Goal: Task Accomplishment & Management: Manage account settings

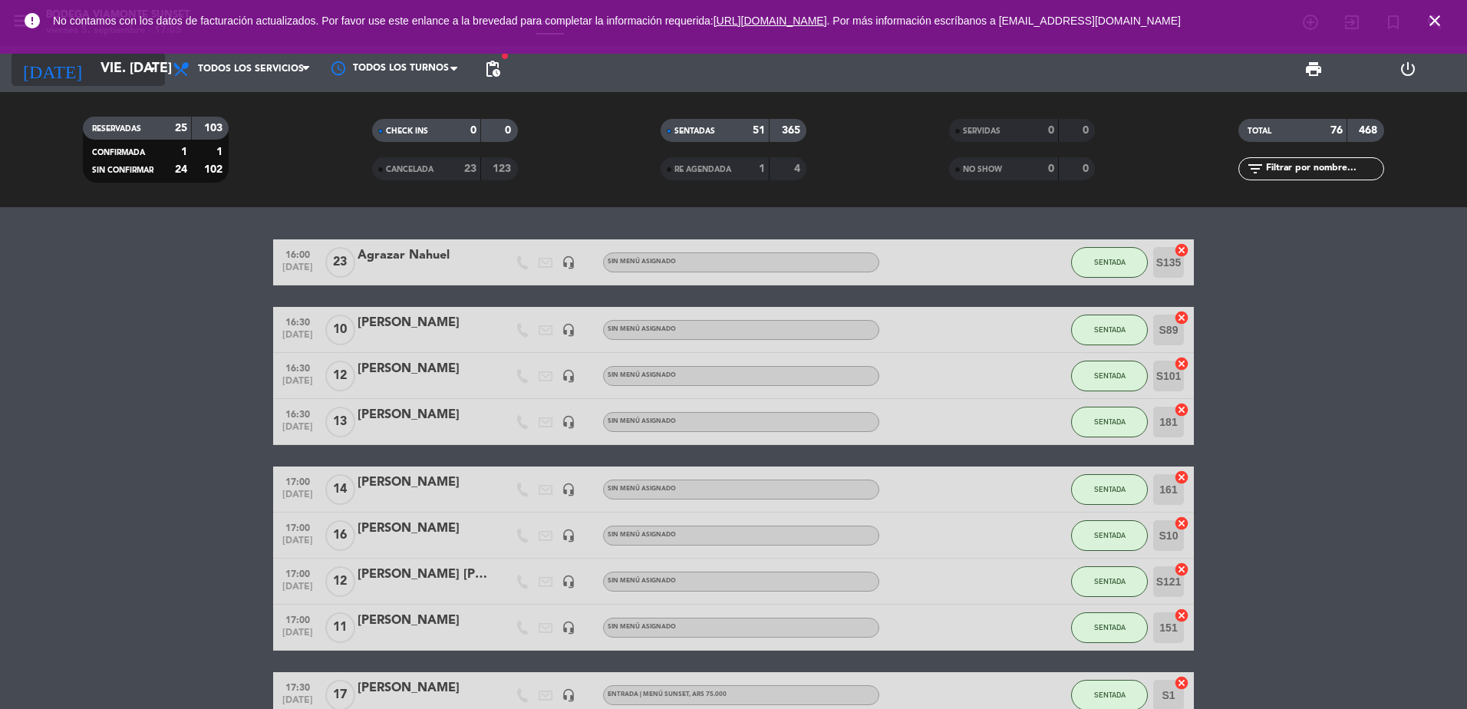
click at [120, 73] on input "vie. [DATE]" at bounding box center [182, 69] width 178 height 31
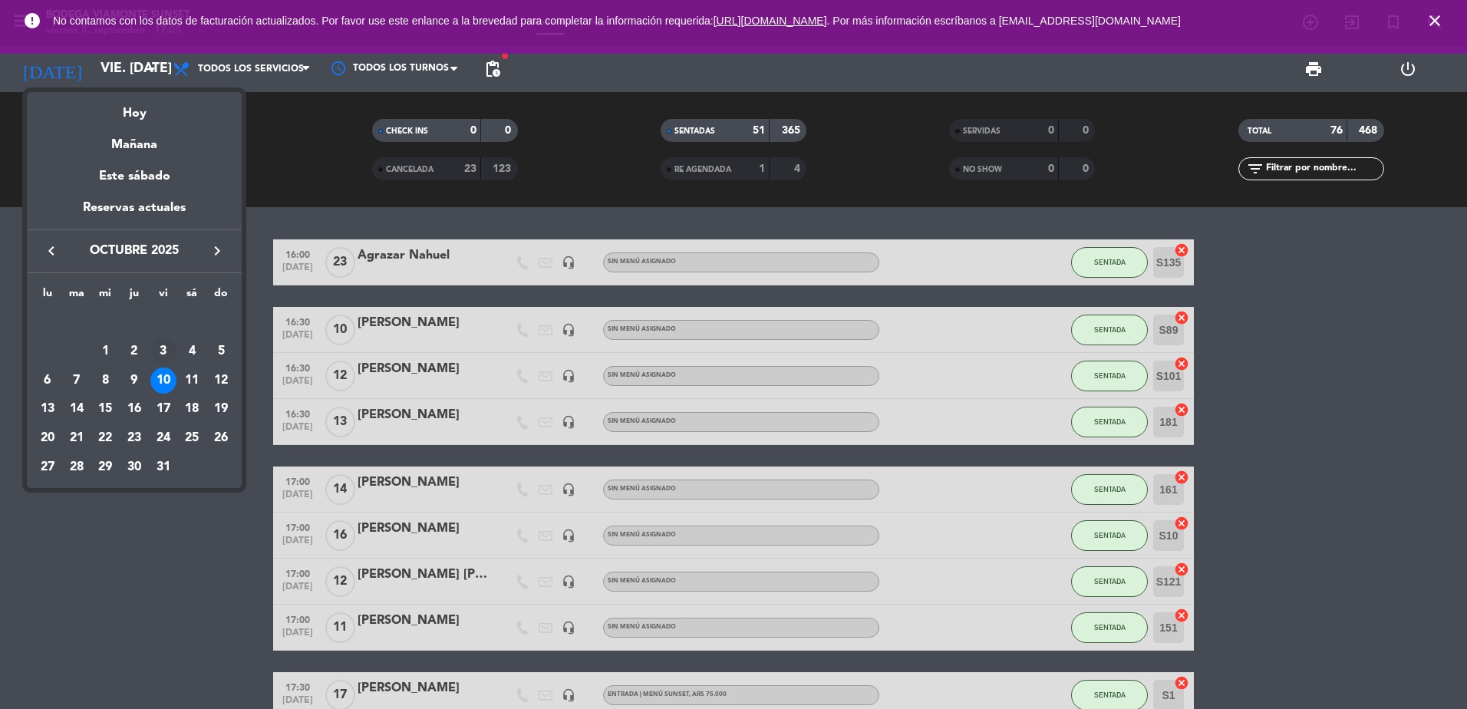
click at [166, 351] on div "3" at bounding box center [163, 351] width 26 height 26
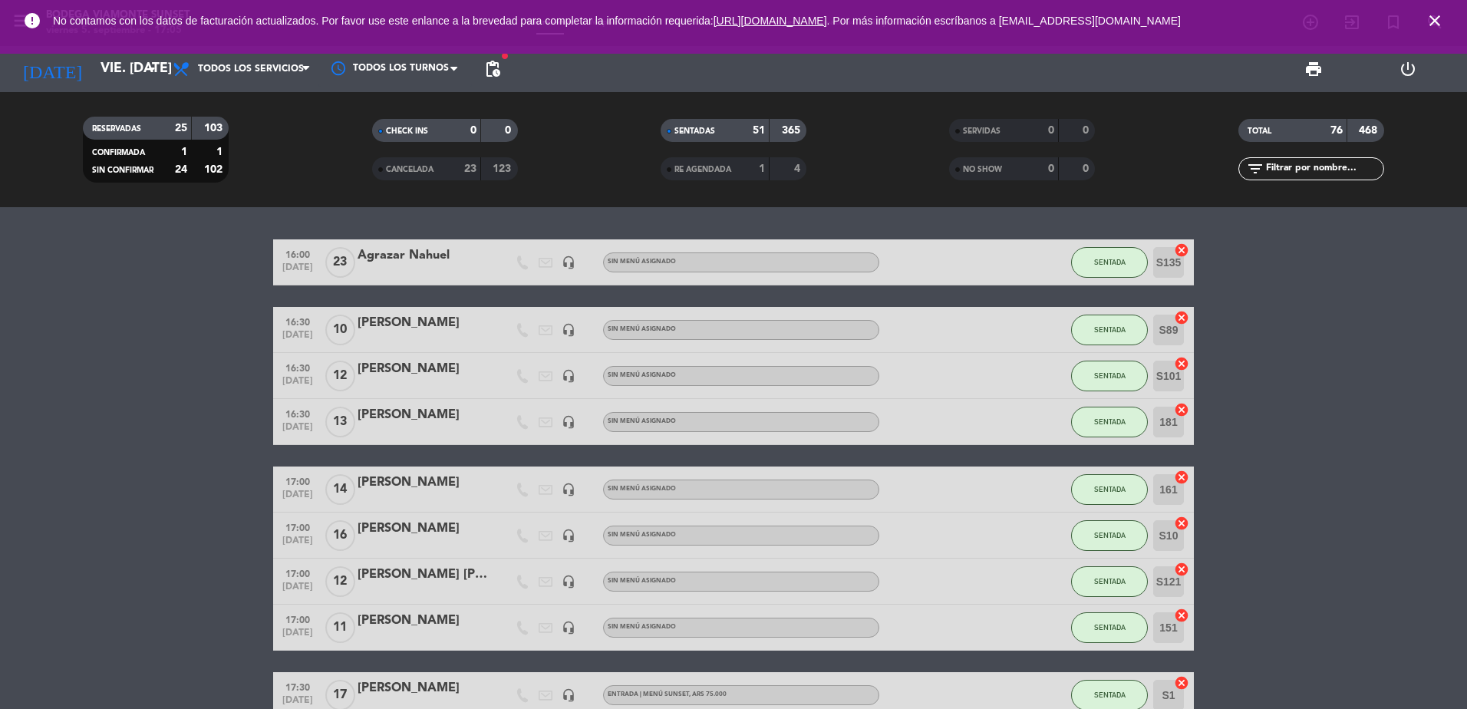
type input "vie. [DATE]"
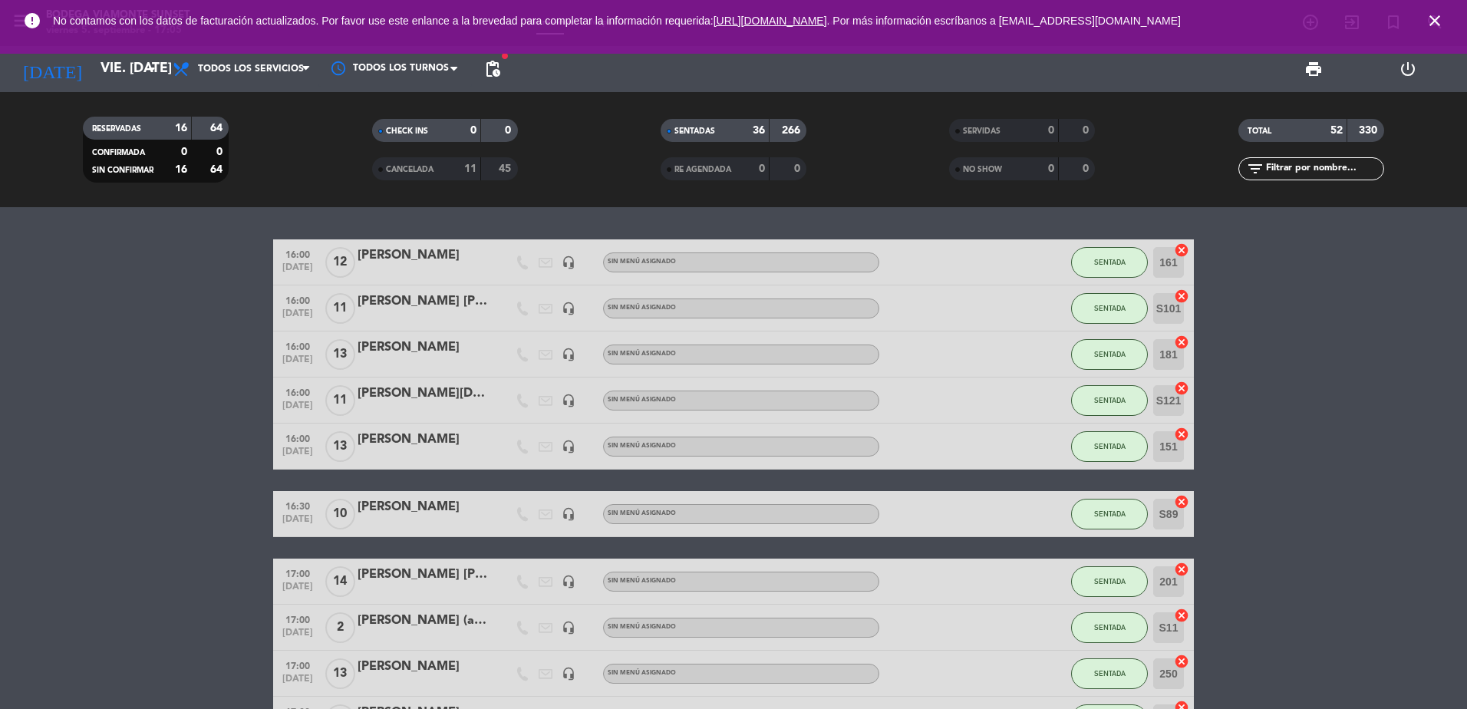
click at [1310, 166] on input "text" at bounding box center [1323, 168] width 119 height 17
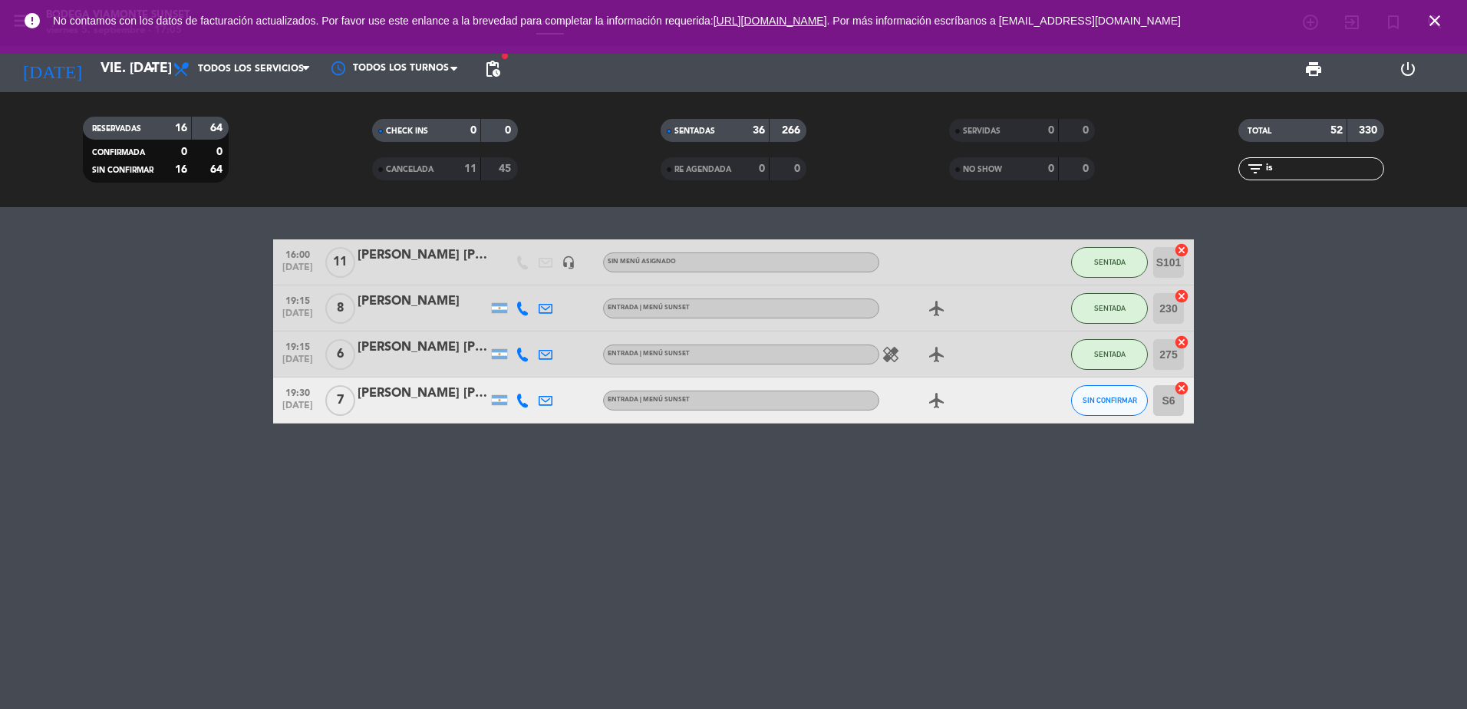
type input "is"
click at [1129, 404] on span "SIN CONFIRMAR" at bounding box center [1110, 400] width 54 height 8
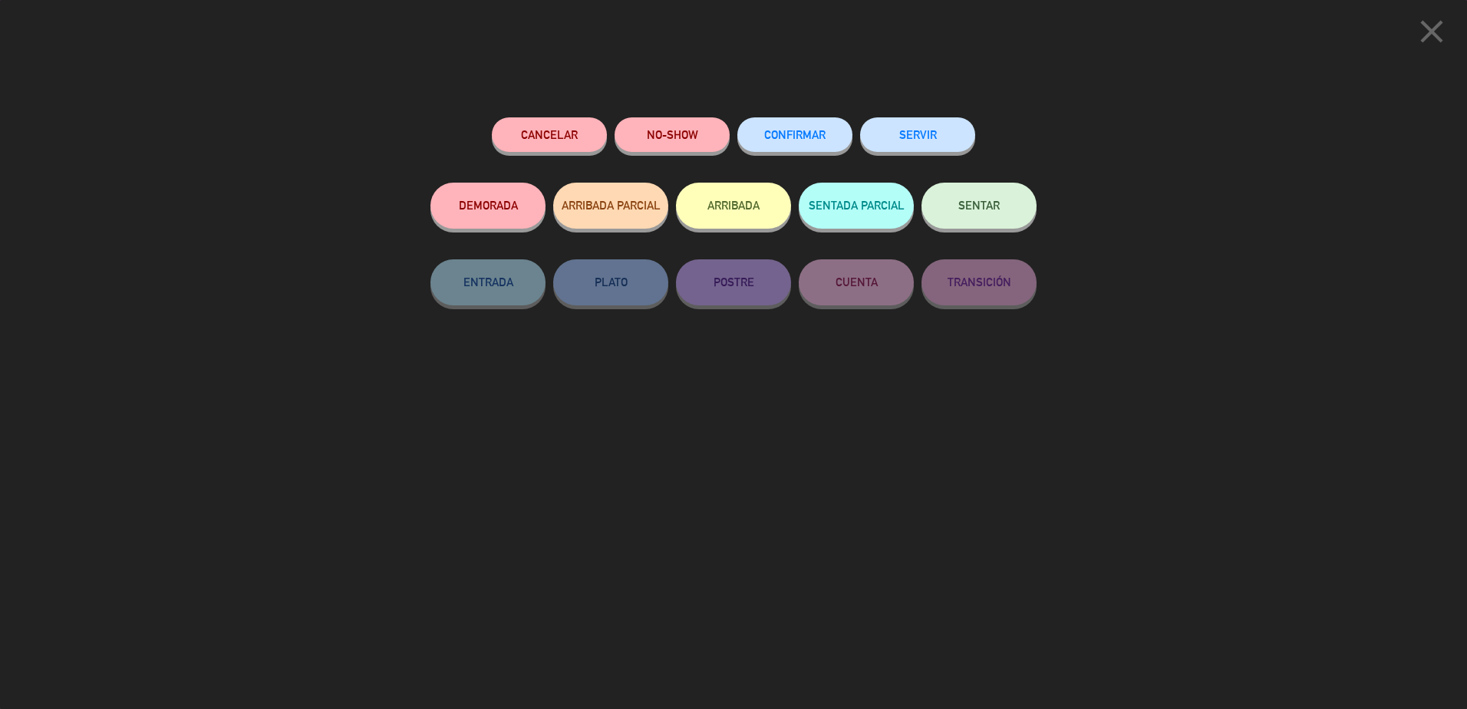
click at [967, 225] on button "SENTAR" at bounding box center [978, 206] width 115 height 46
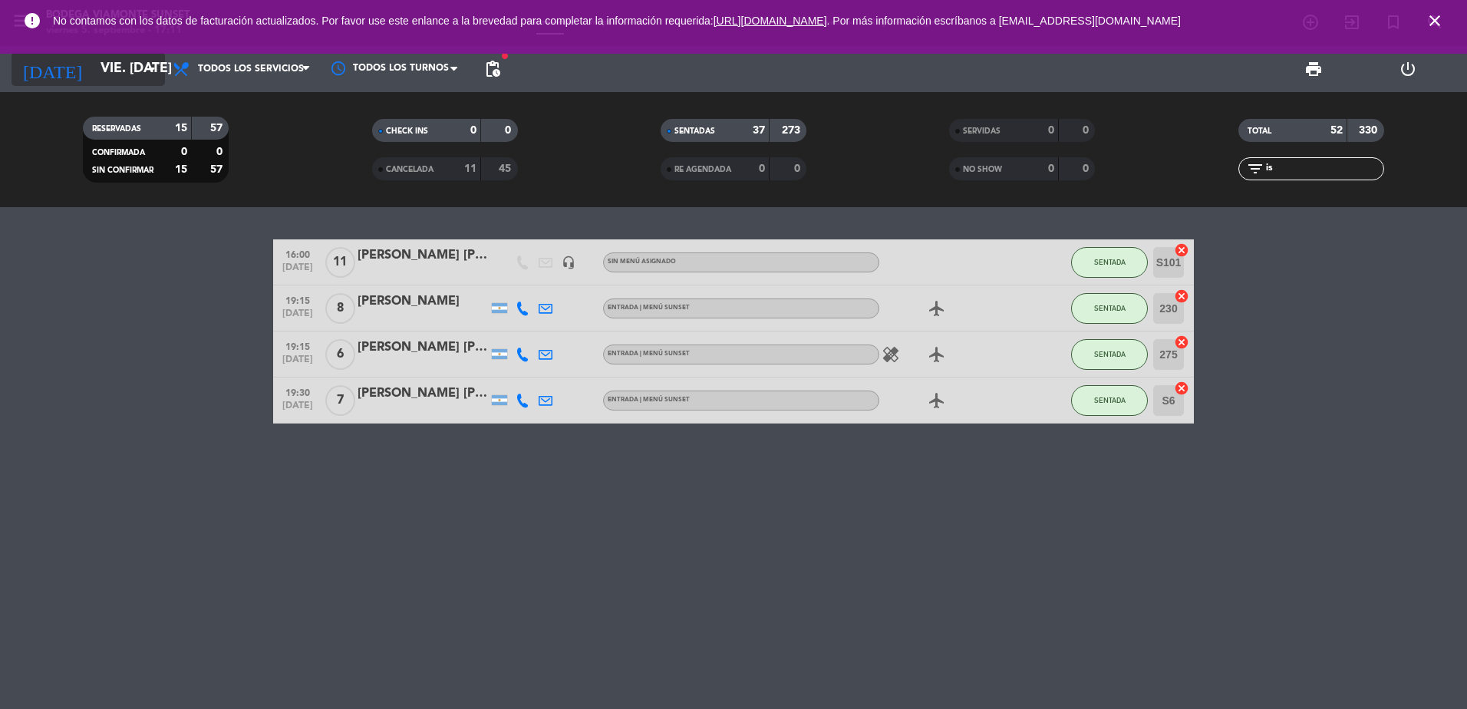
click at [110, 64] on input "vie. [DATE]" at bounding box center [182, 69] width 178 height 31
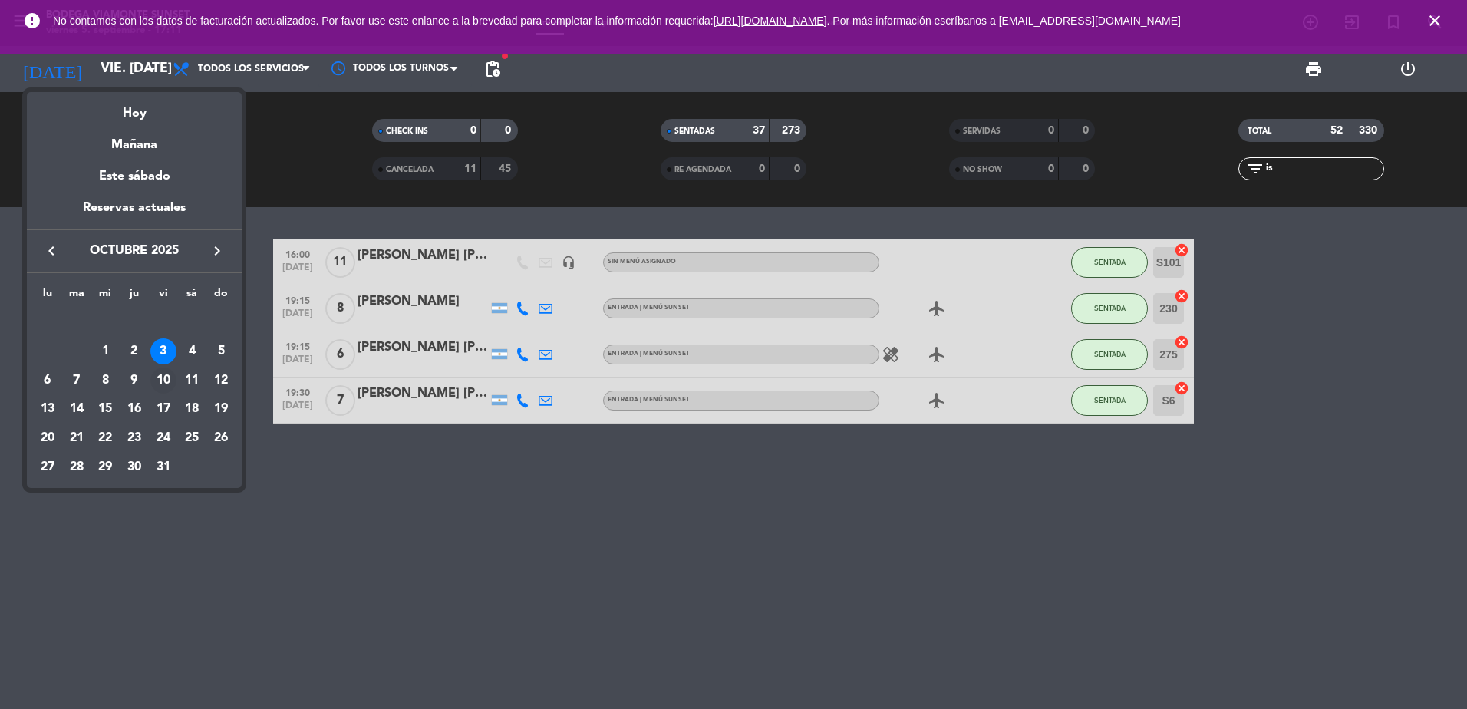
click at [163, 369] on div "10" at bounding box center [163, 380] width 26 height 26
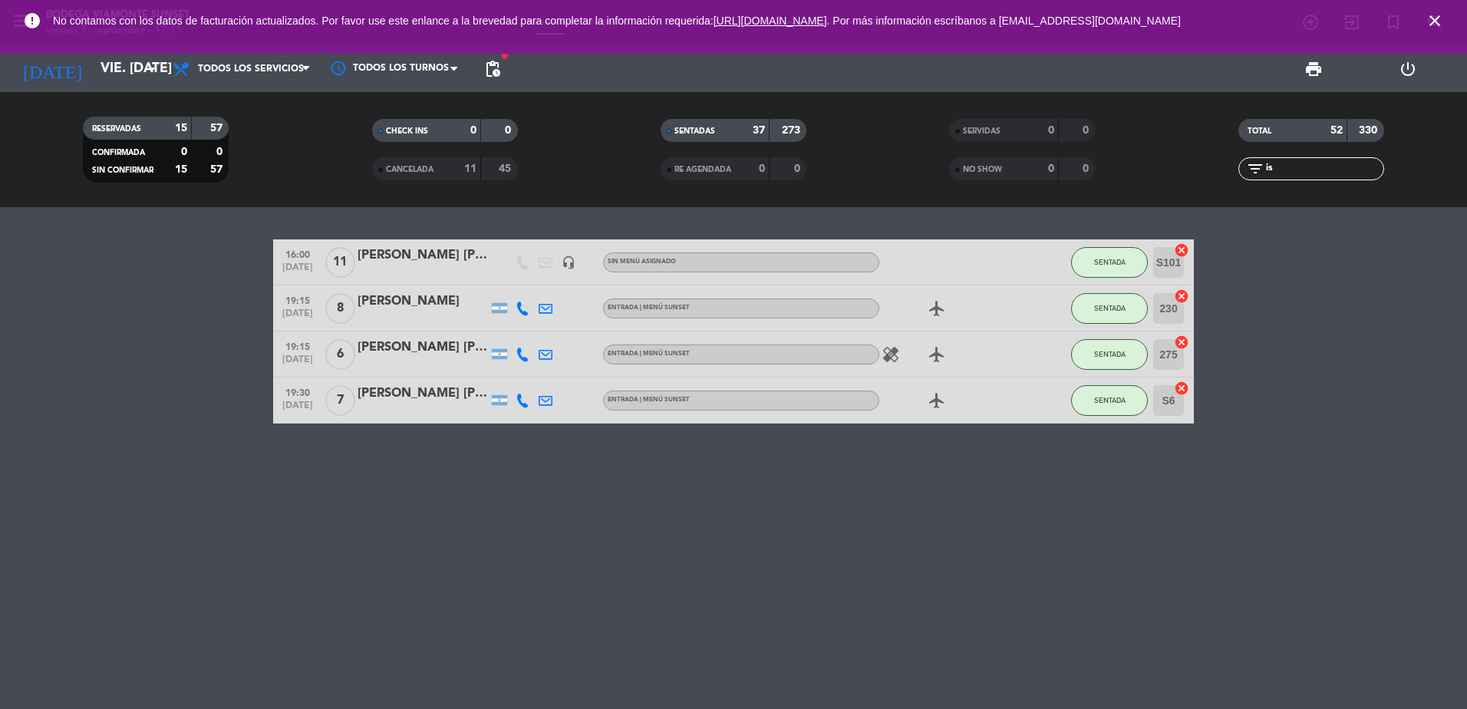
type input "vie. [DATE]"
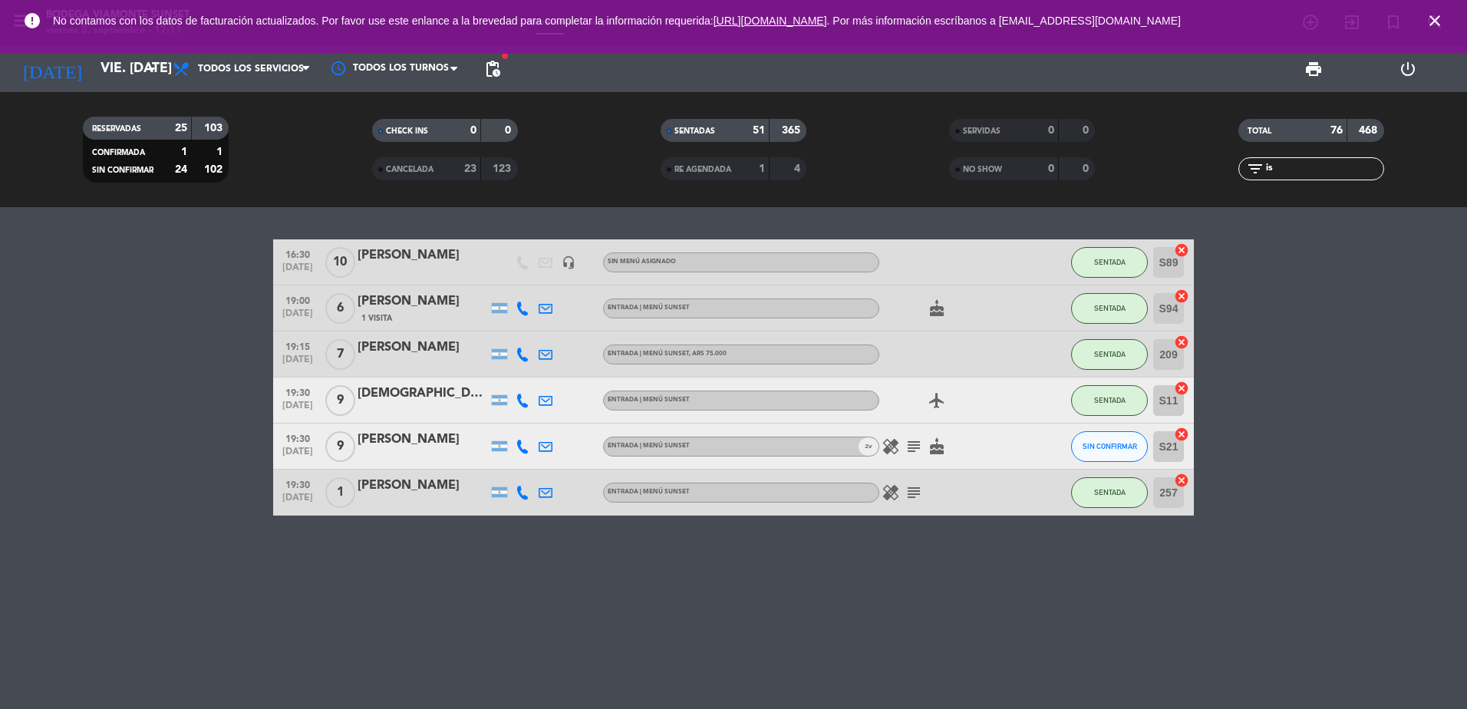
click at [1284, 165] on input "is" at bounding box center [1323, 168] width 119 height 17
type input "i"
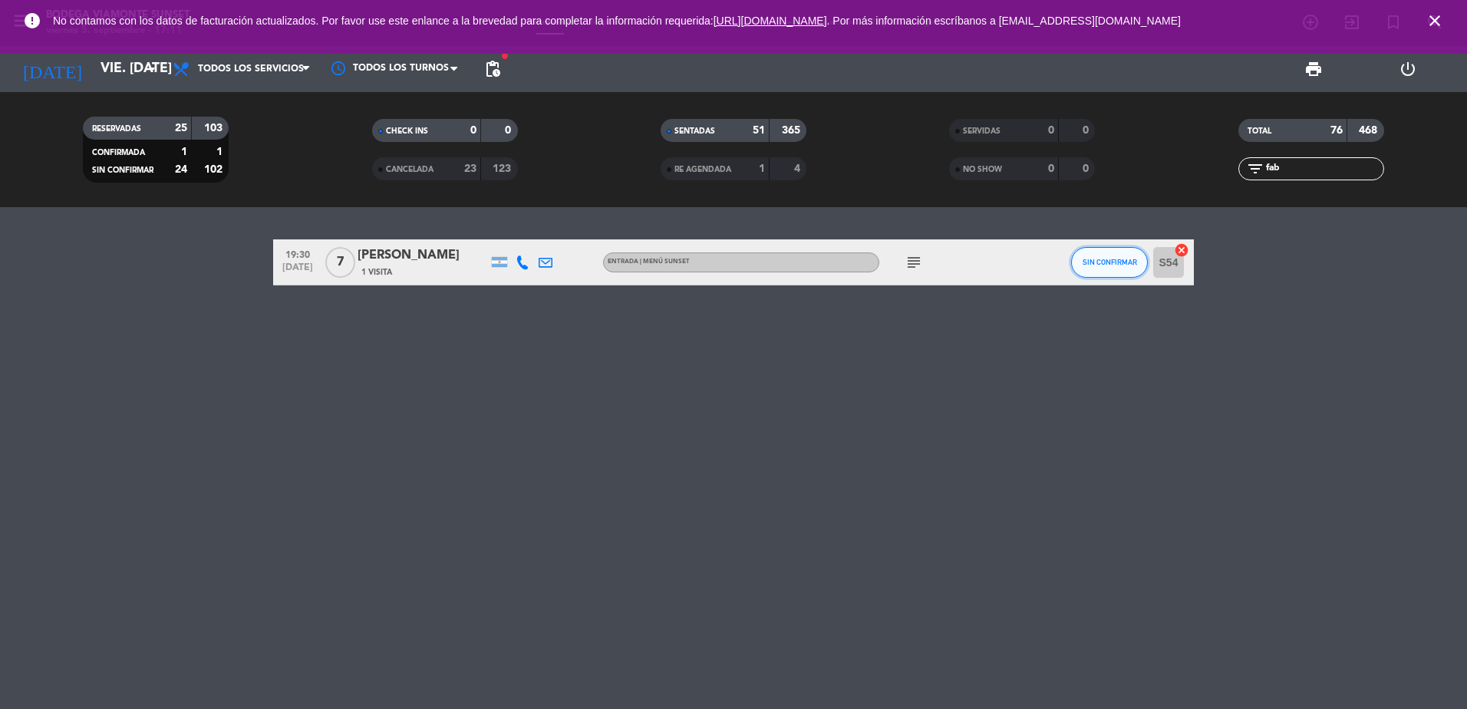
click at [1112, 259] on span "SIN CONFIRMAR" at bounding box center [1110, 262] width 54 height 8
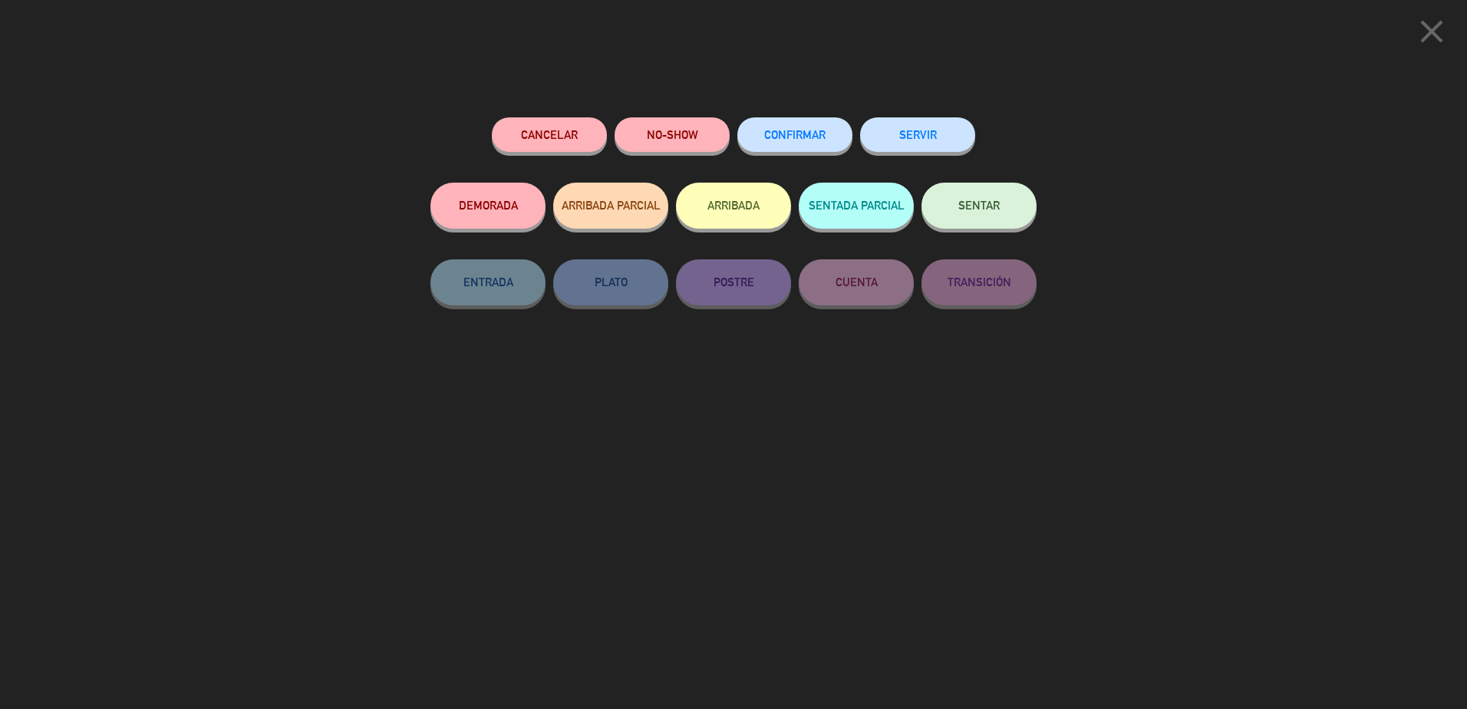
click at [972, 209] on span "SENTAR" at bounding box center [978, 205] width 41 height 13
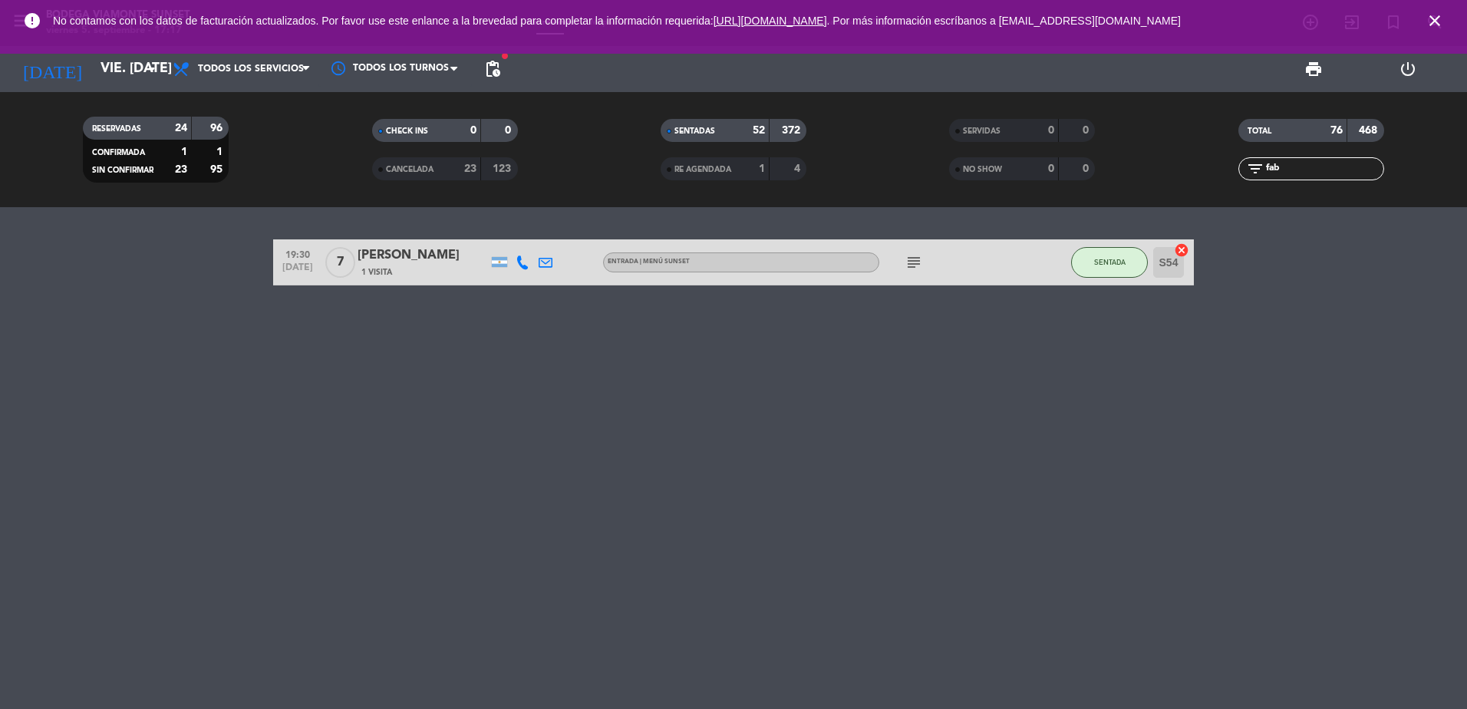
click at [1284, 168] on input "fab" at bounding box center [1323, 168] width 119 height 17
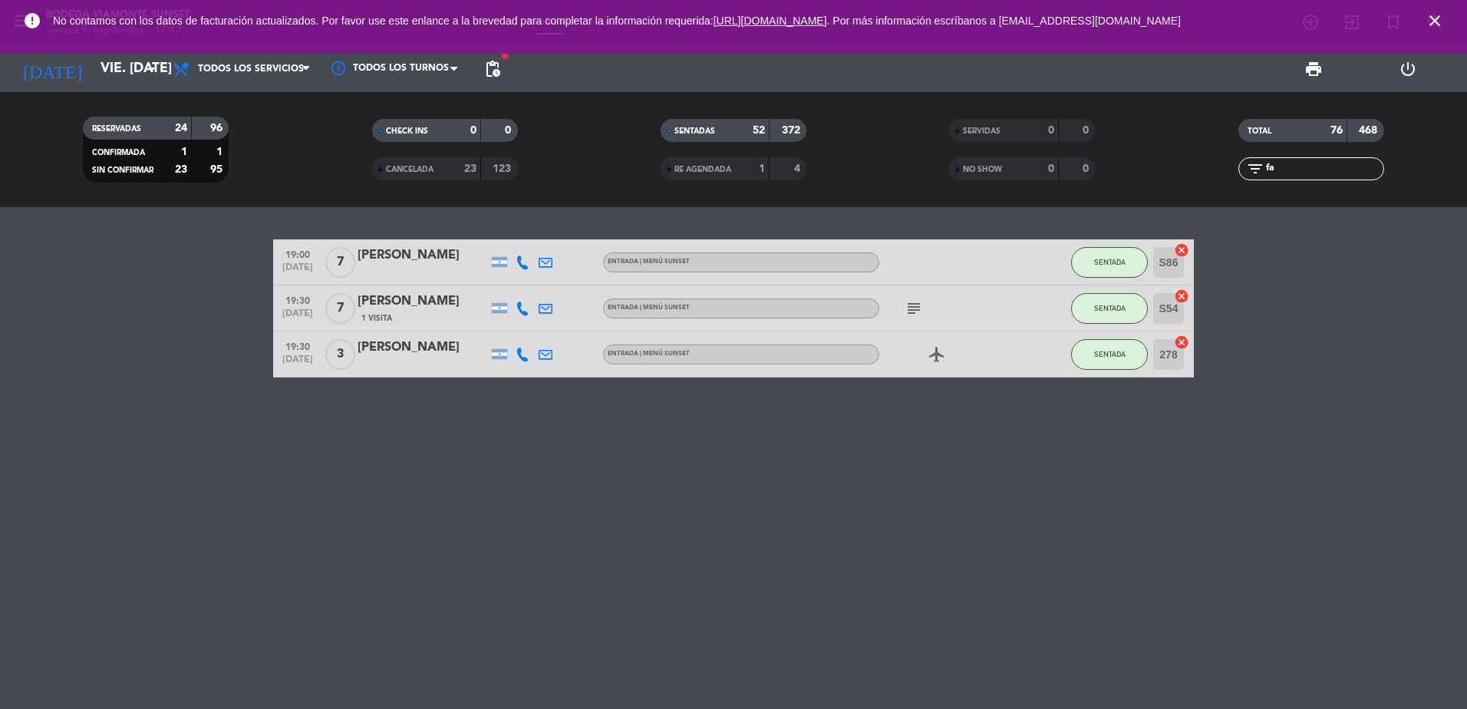
type input "f"
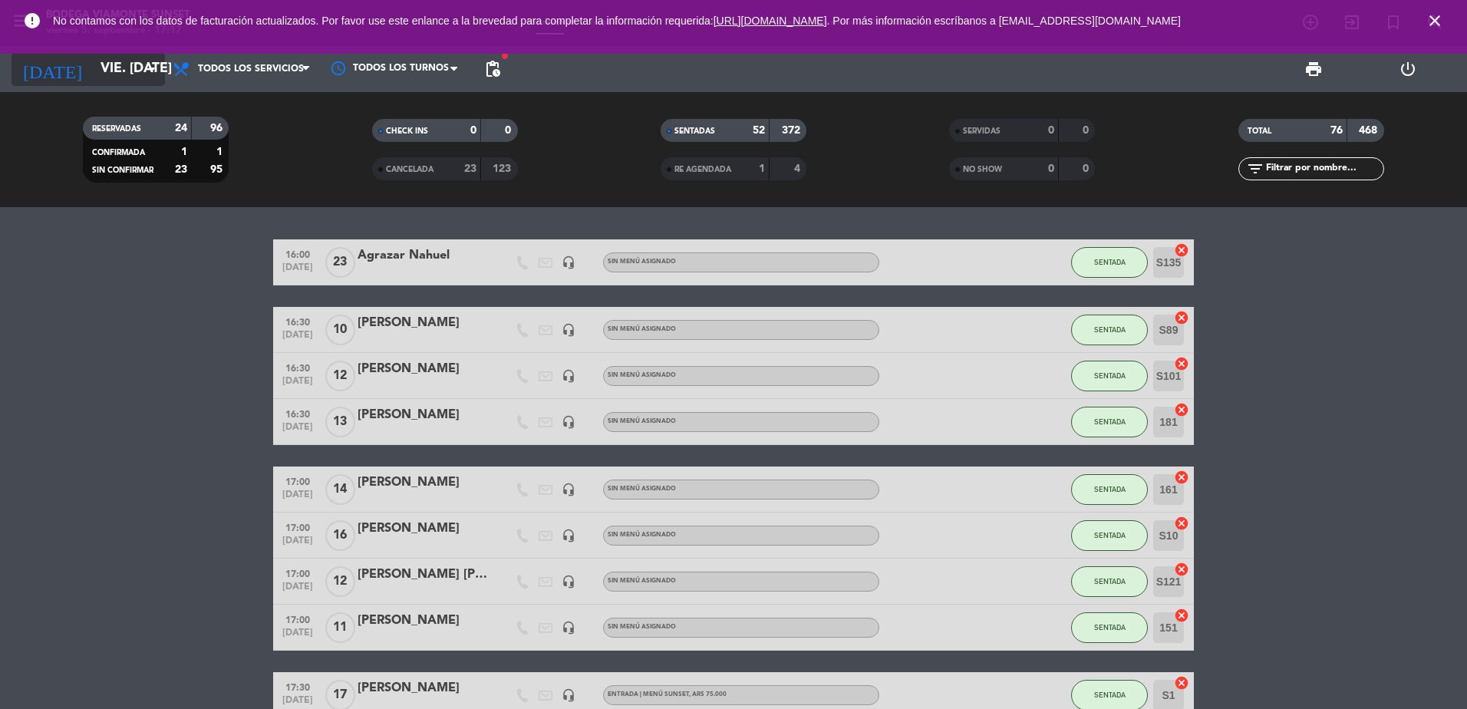
click at [105, 56] on input "vie. [DATE]" at bounding box center [182, 69] width 178 height 31
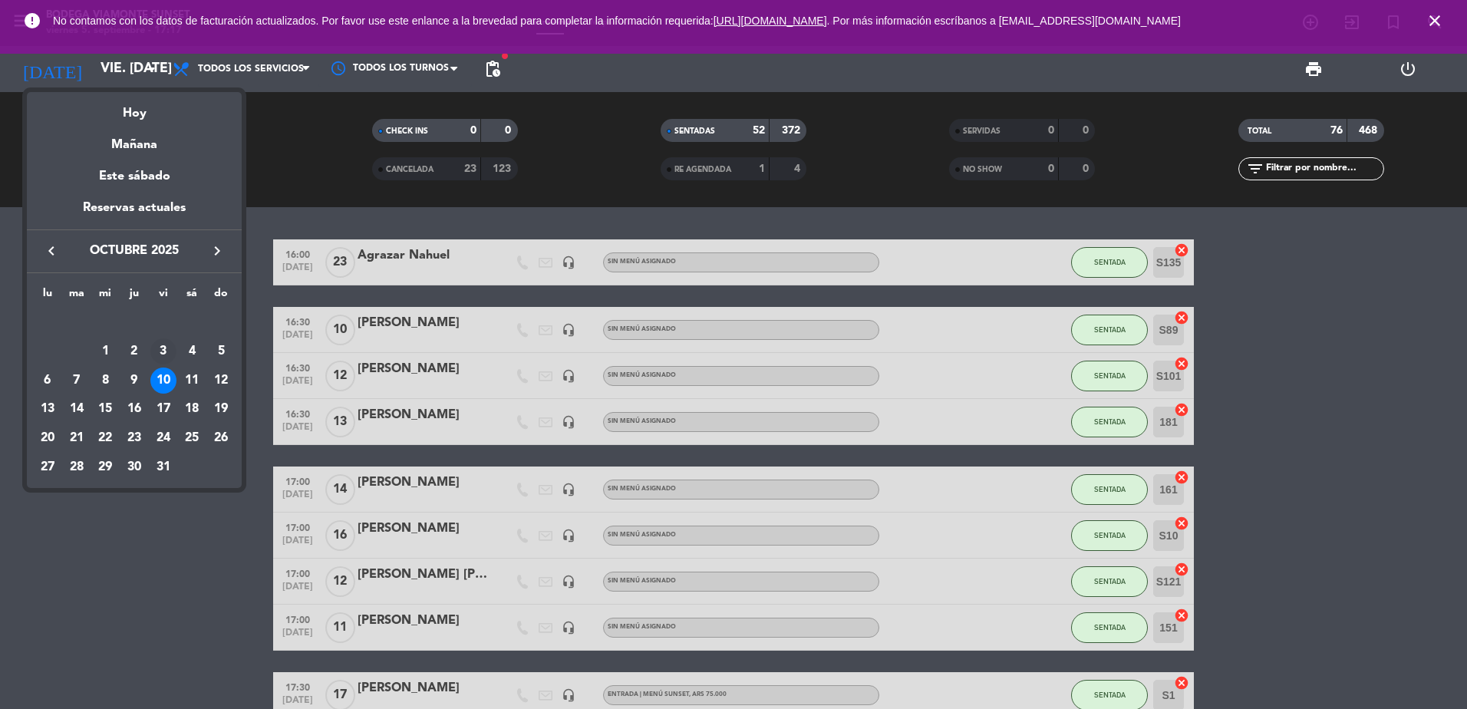
click at [165, 348] on div "3" at bounding box center [163, 351] width 26 height 26
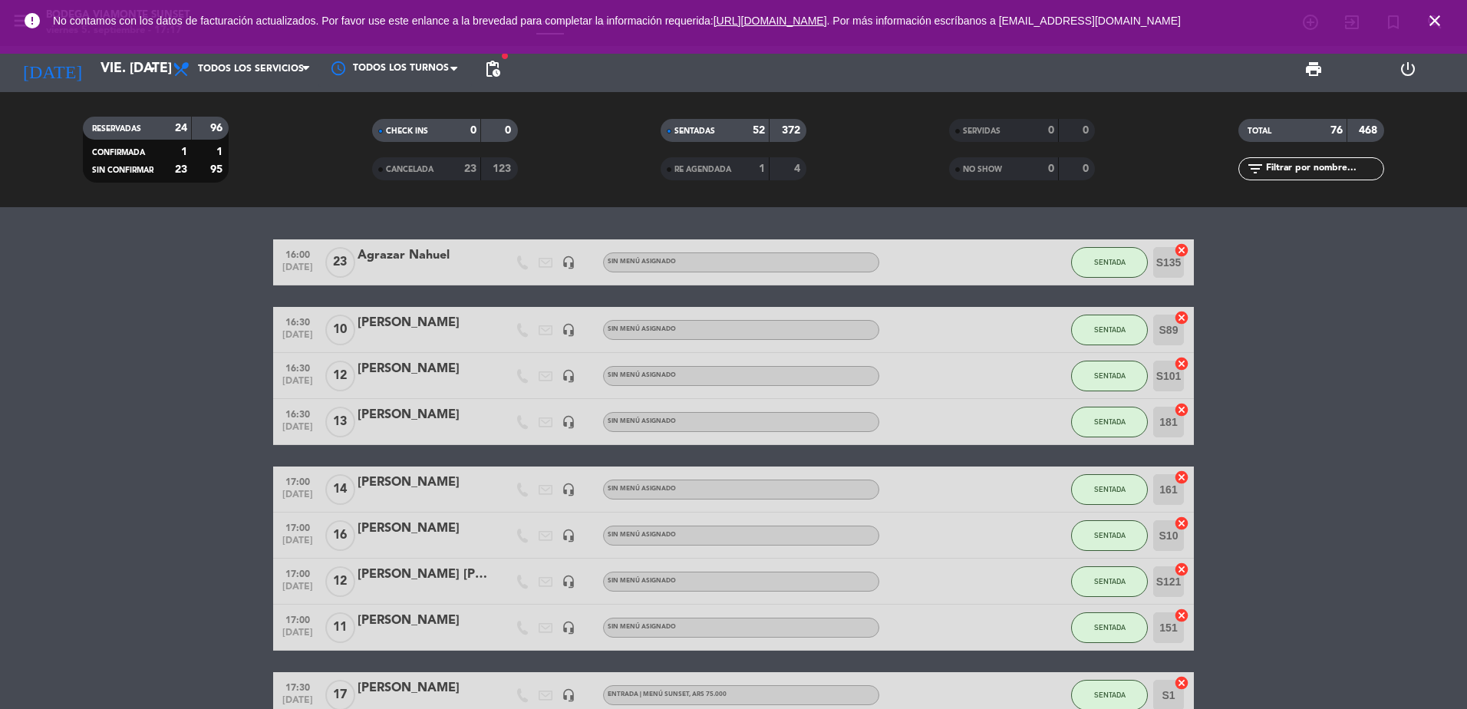
type input "vie. [DATE]"
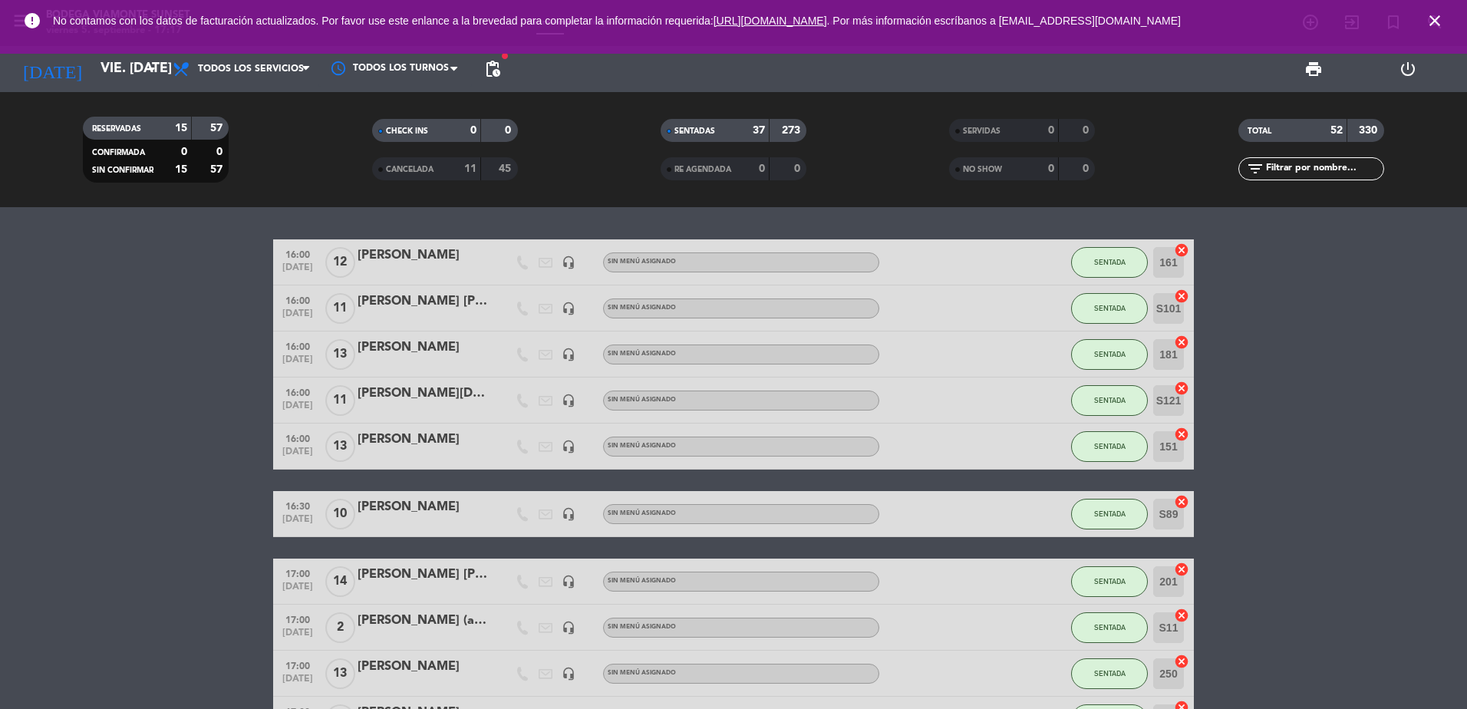
click at [1279, 164] on input "text" at bounding box center [1323, 168] width 119 height 17
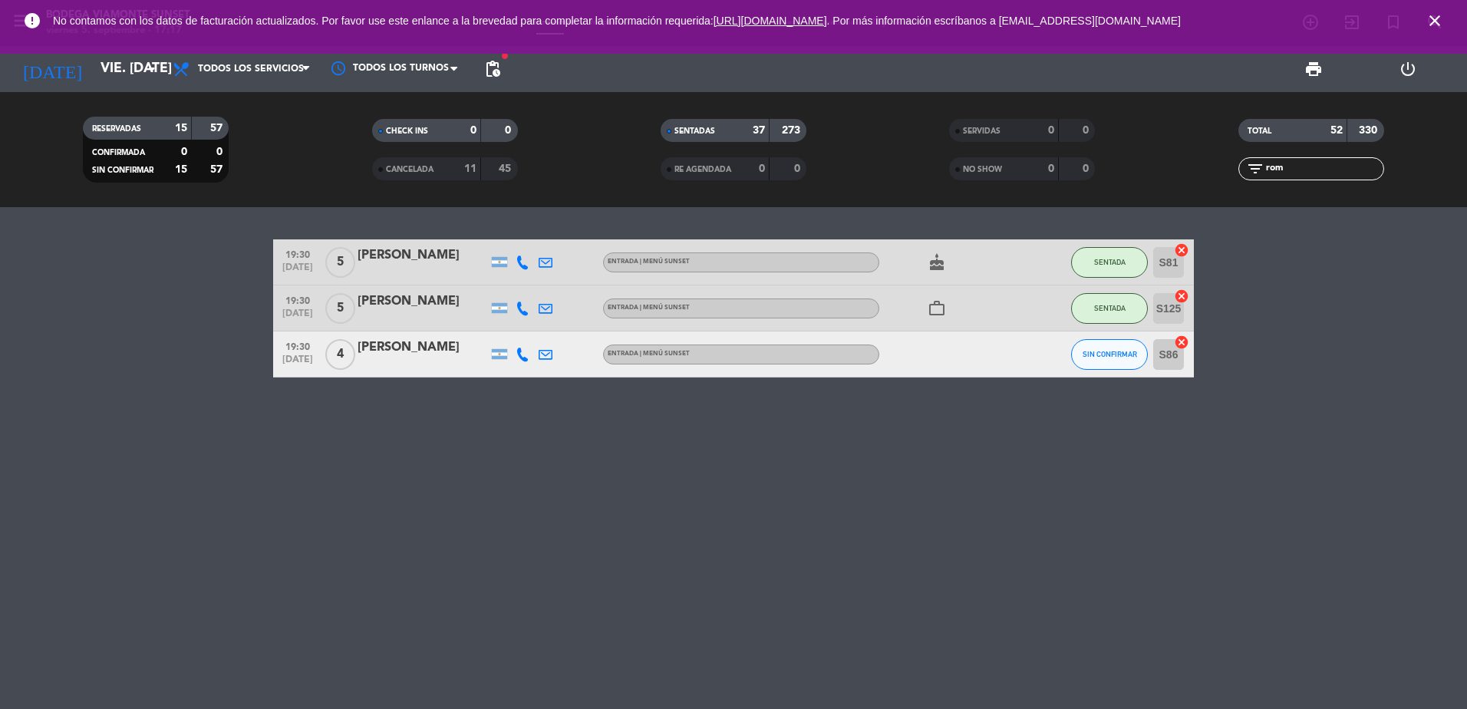
type input "rom"
click at [1112, 351] on span "SIN CONFIRMAR" at bounding box center [1110, 354] width 54 height 8
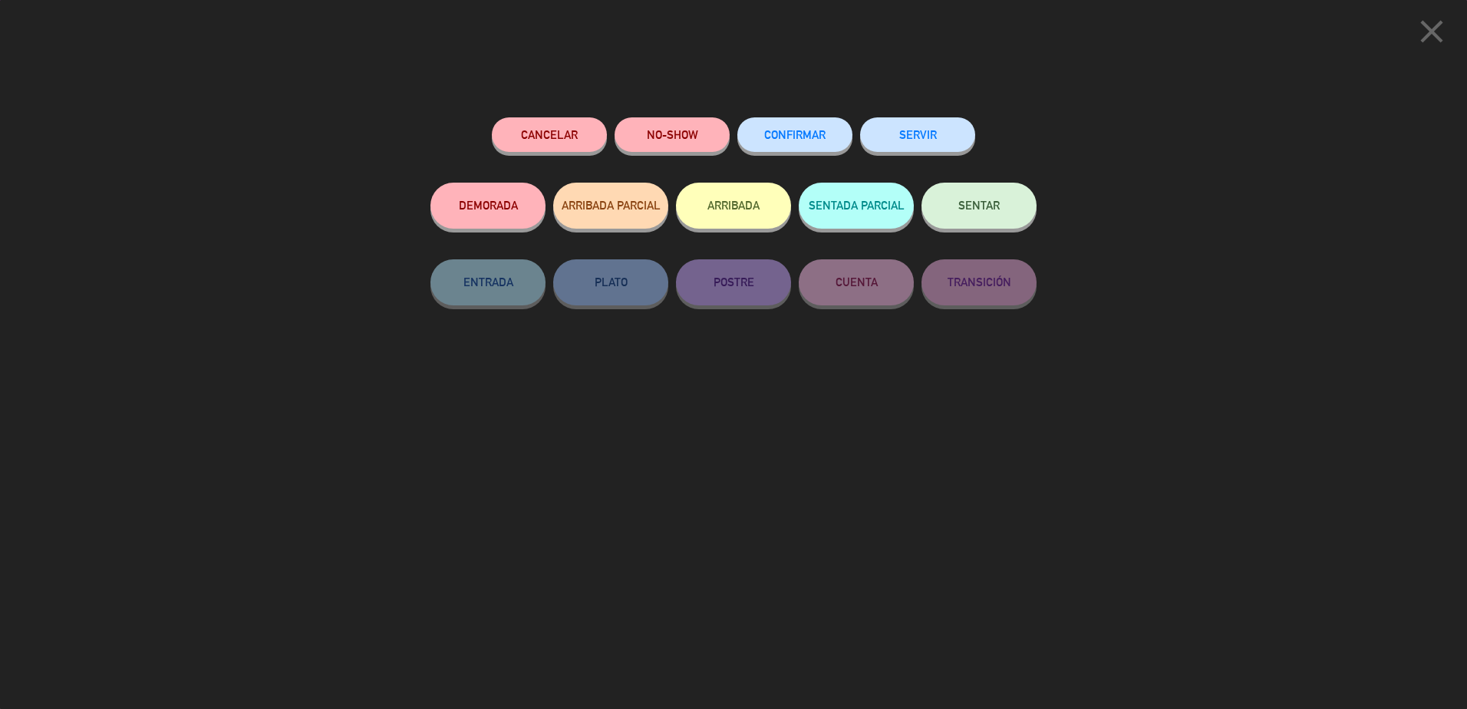
click at [972, 196] on button "SENTAR" at bounding box center [978, 206] width 115 height 46
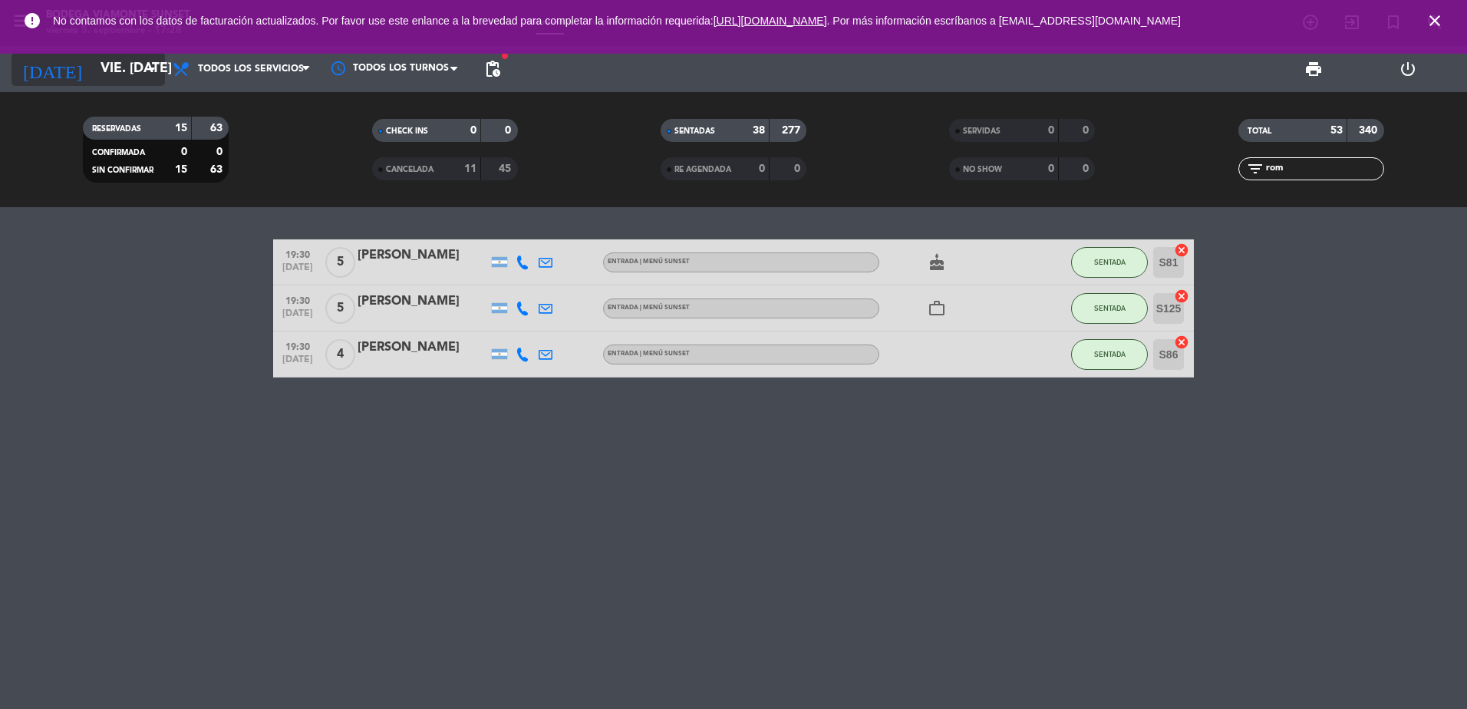
click at [161, 71] on input "vie. [DATE]" at bounding box center [182, 69] width 178 height 31
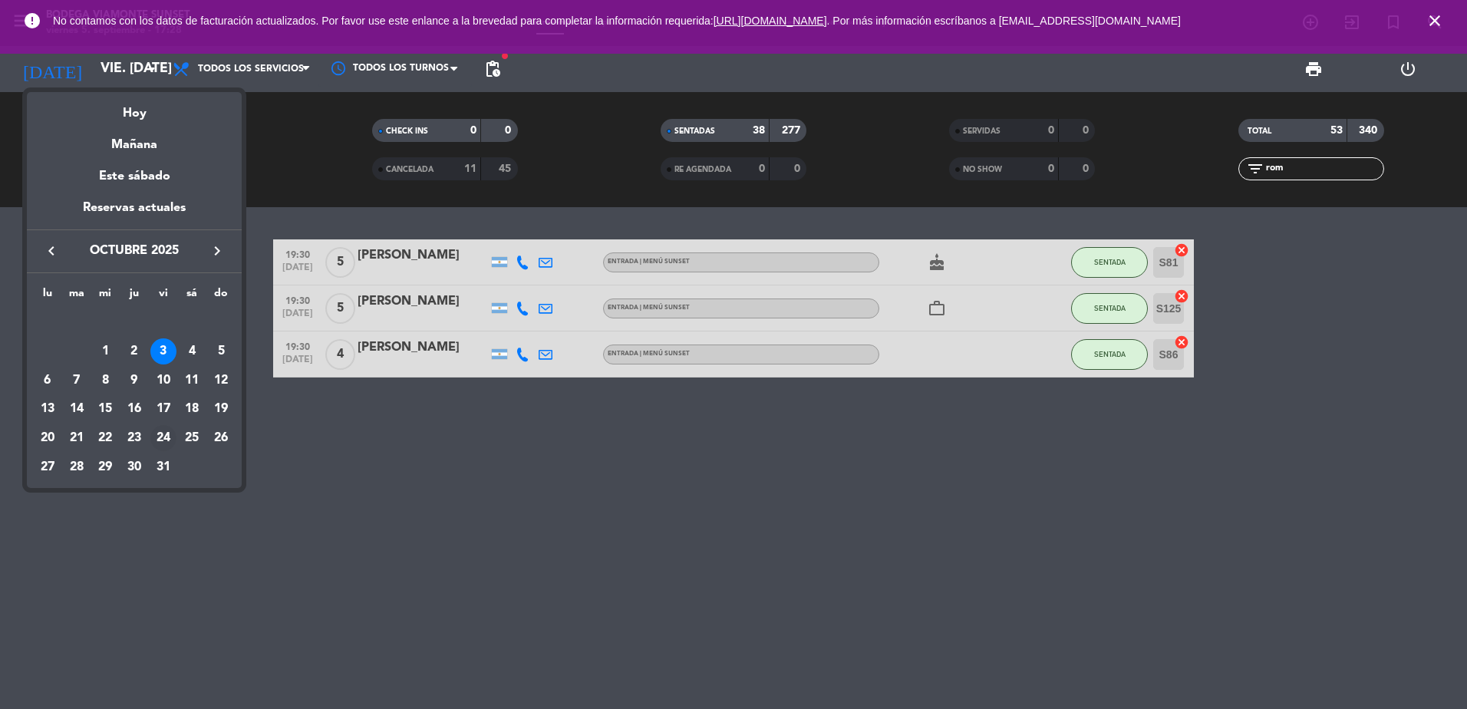
click at [167, 434] on div "24" at bounding box center [163, 438] width 26 height 26
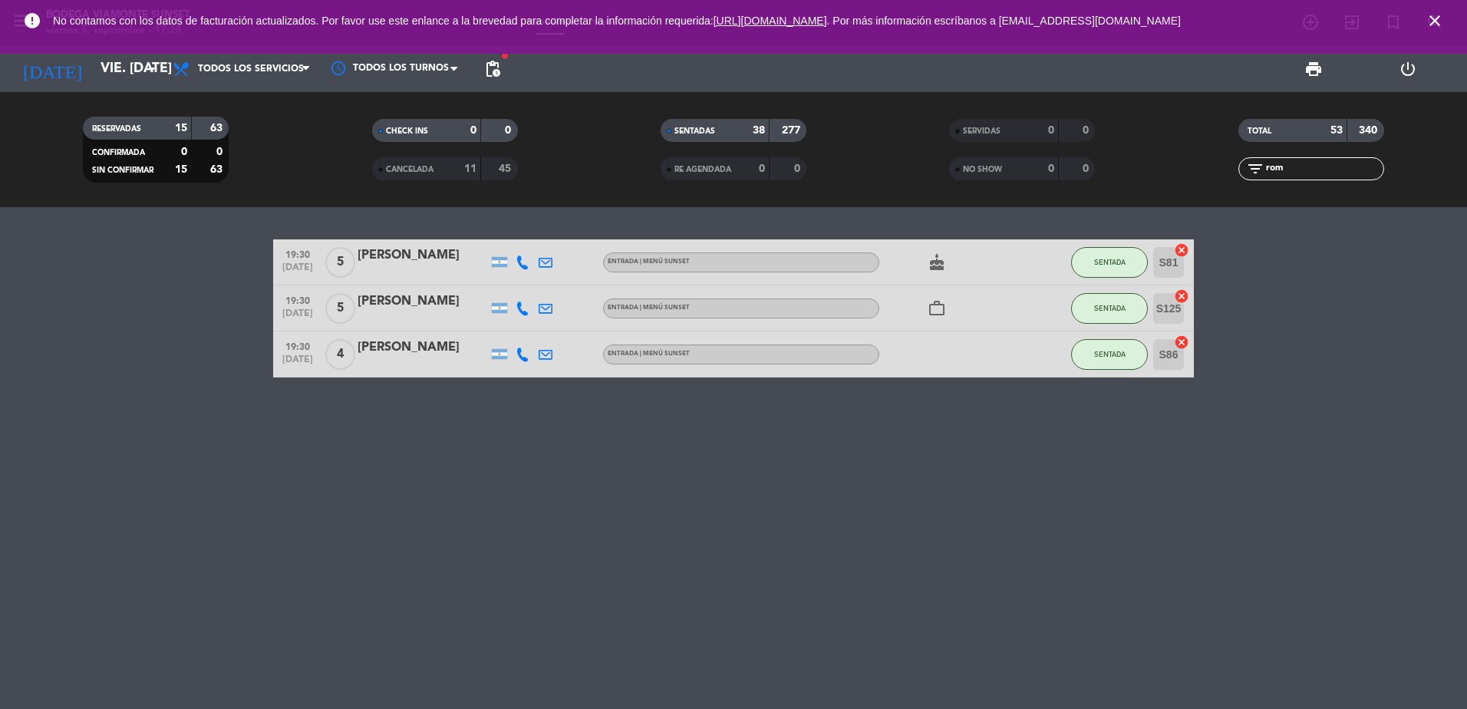
type input "vie. [DATE]"
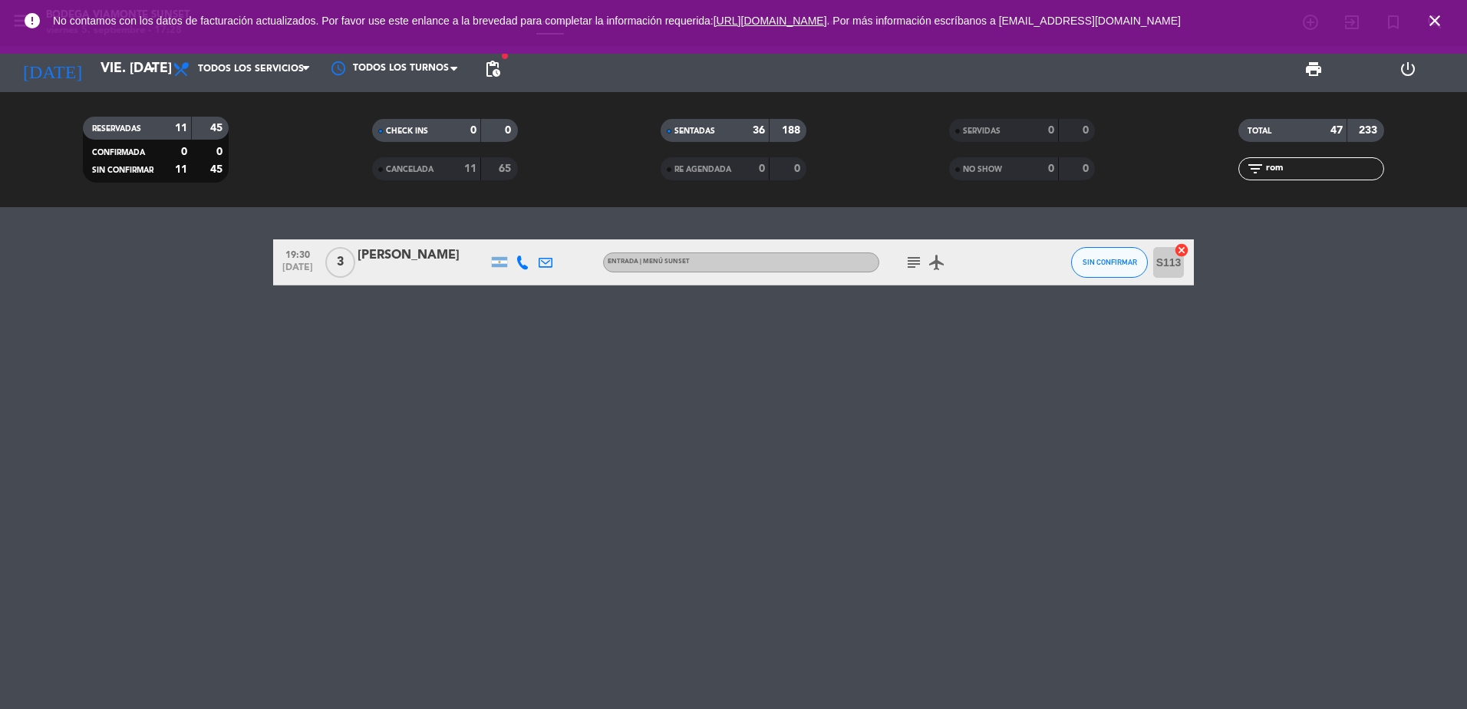
click at [1434, 19] on icon "close" at bounding box center [1434, 21] width 18 height 18
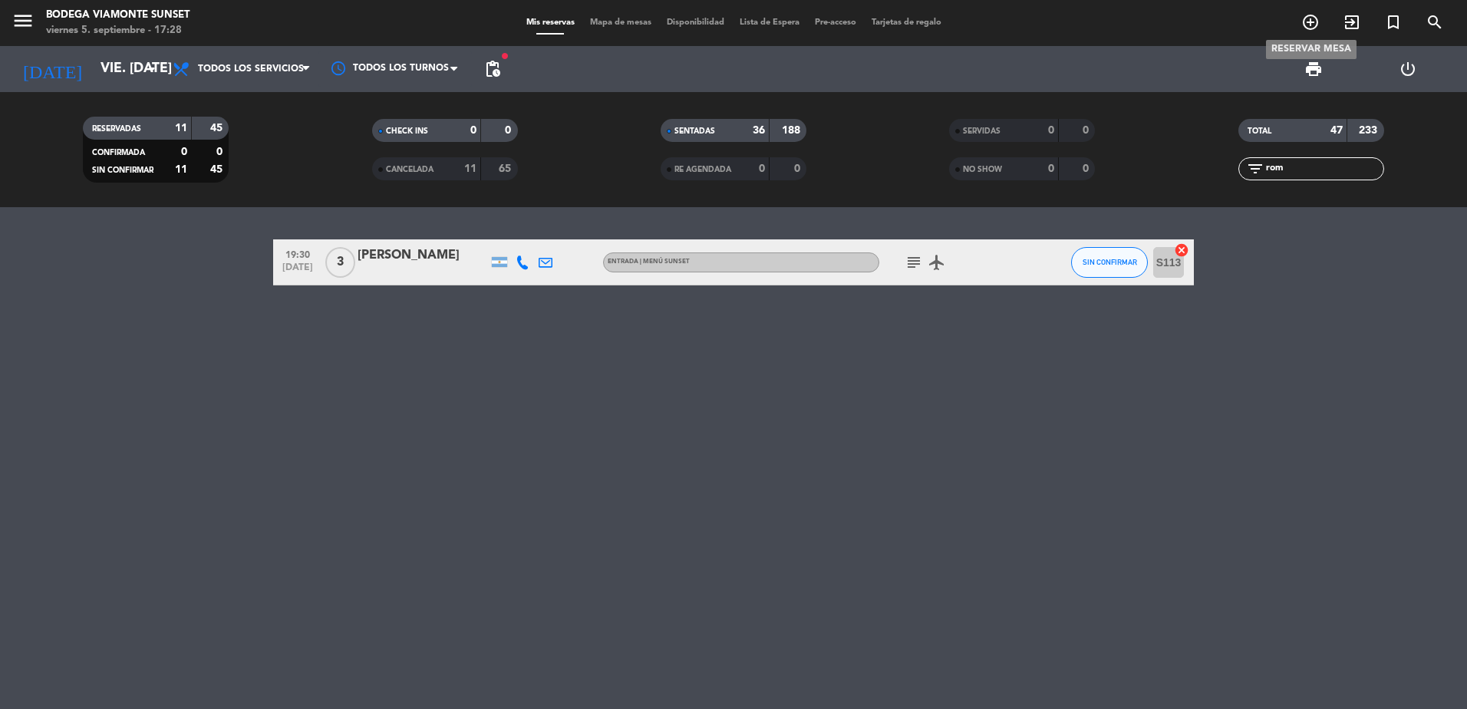
click at [1302, 23] on icon "add_circle_outline" at bounding box center [1310, 22] width 18 height 18
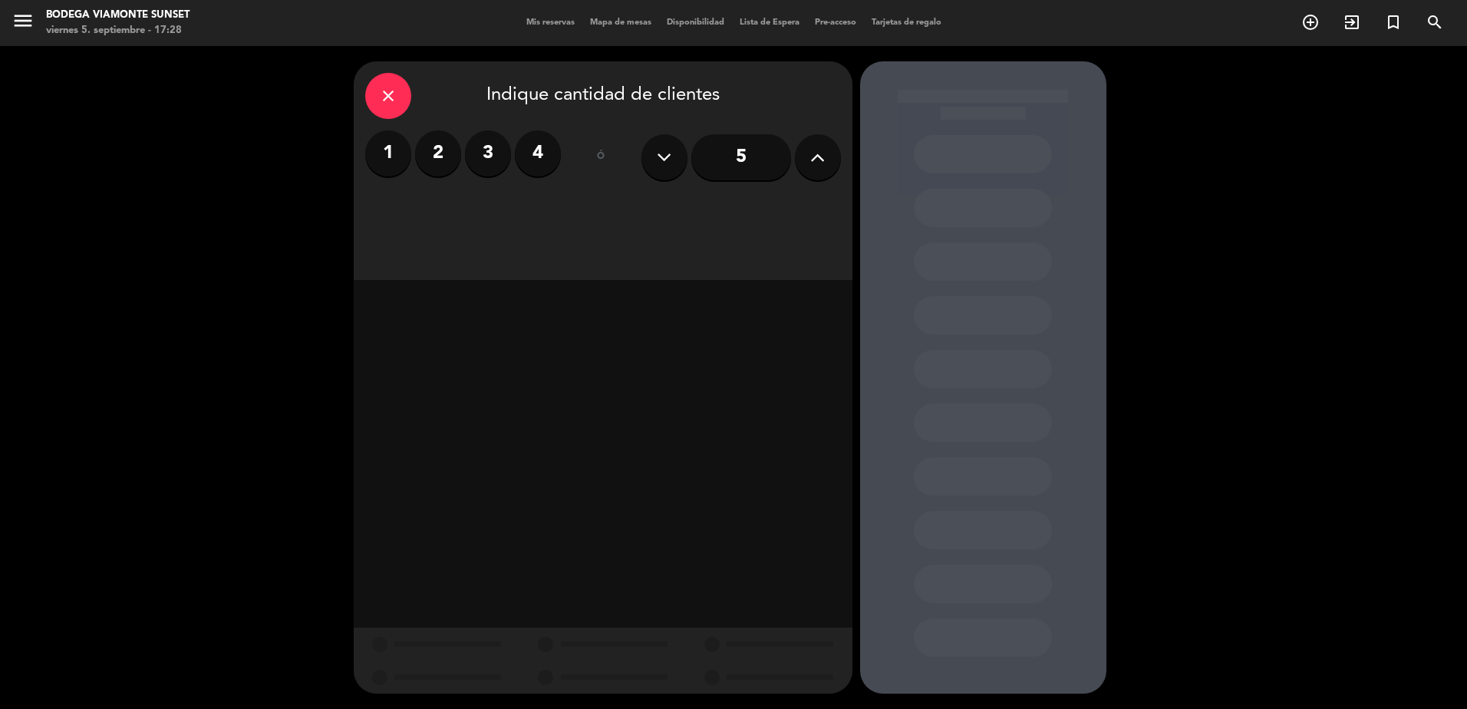
click at [815, 159] on icon at bounding box center [817, 157] width 15 height 23
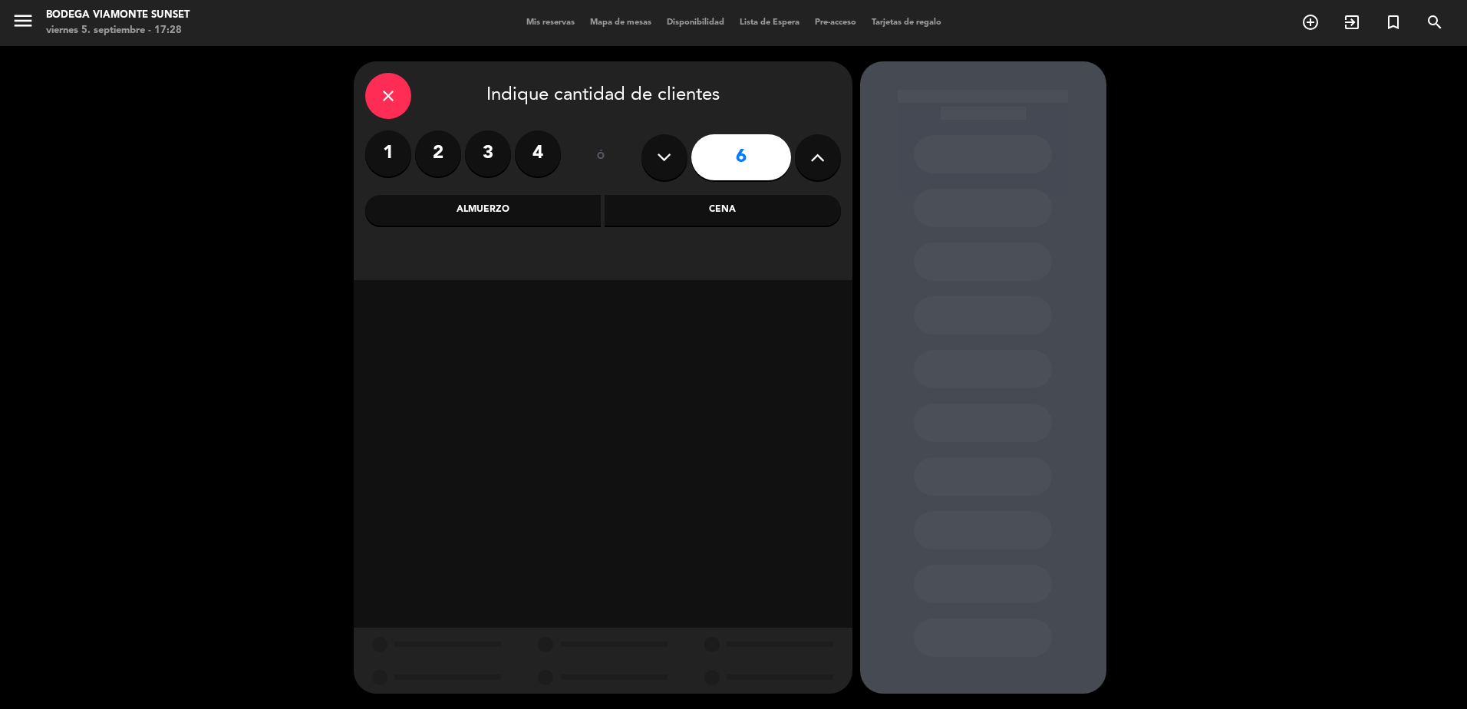
click at [815, 159] on icon at bounding box center [817, 157] width 15 height 23
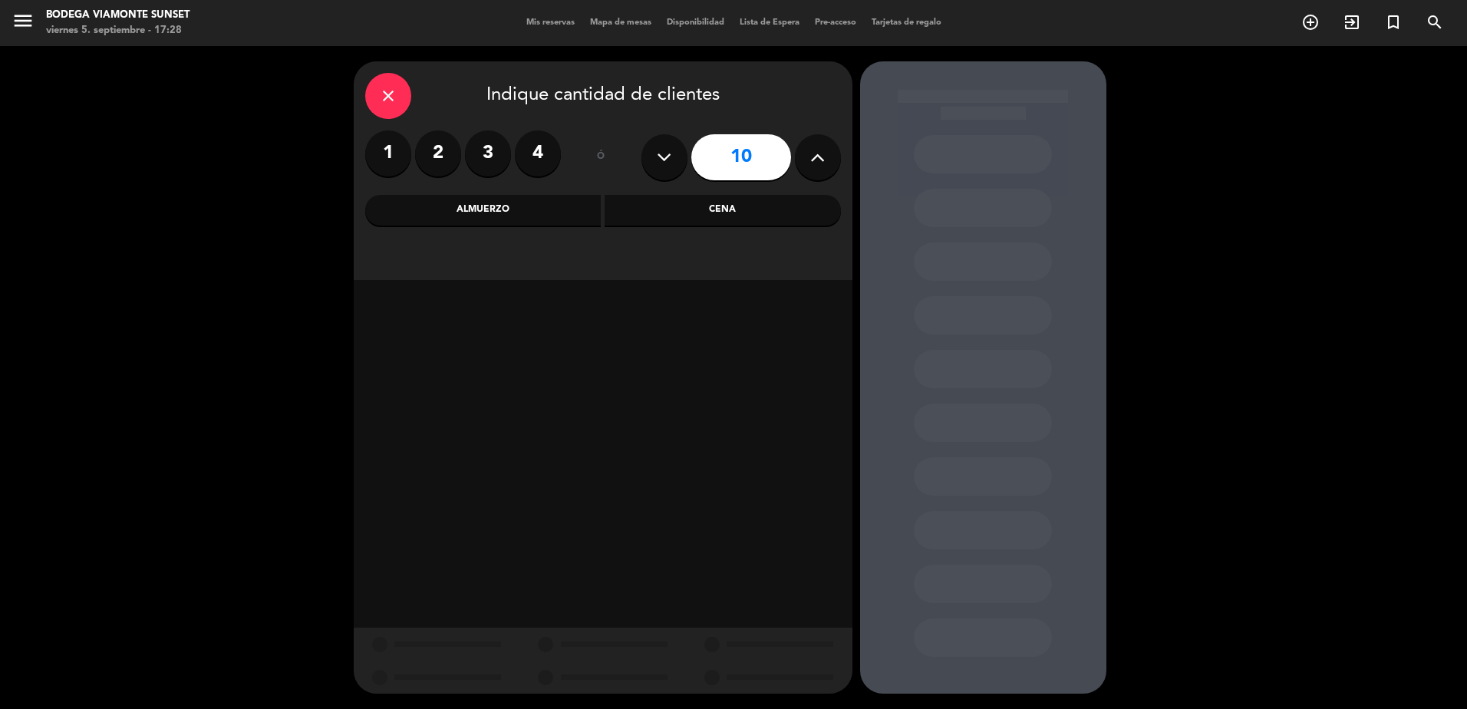
type input "11"
click at [669, 209] on div "Cena" at bounding box center [723, 210] width 236 height 31
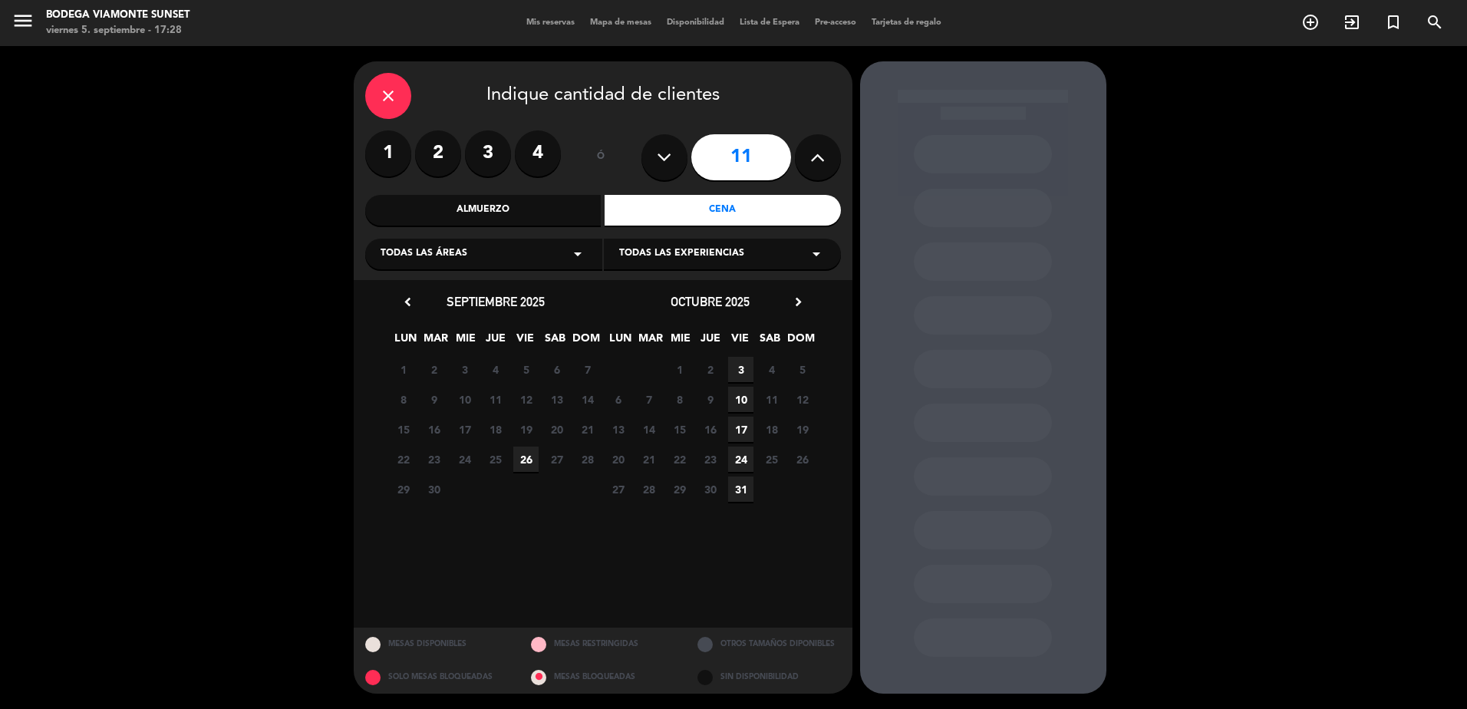
click at [743, 459] on span "24" at bounding box center [740, 459] width 25 height 25
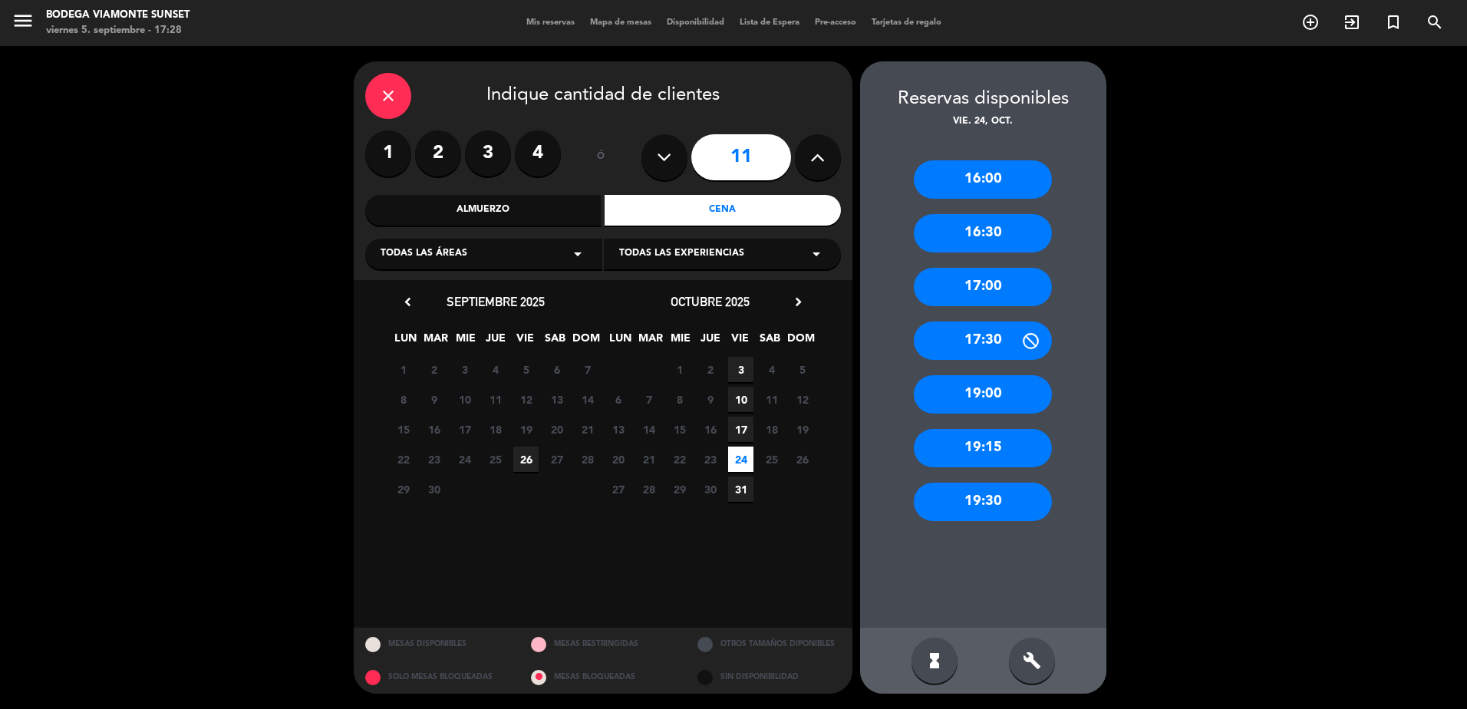
click at [984, 439] on div "19:15" at bounding box center [983, 448] width 138 height 38
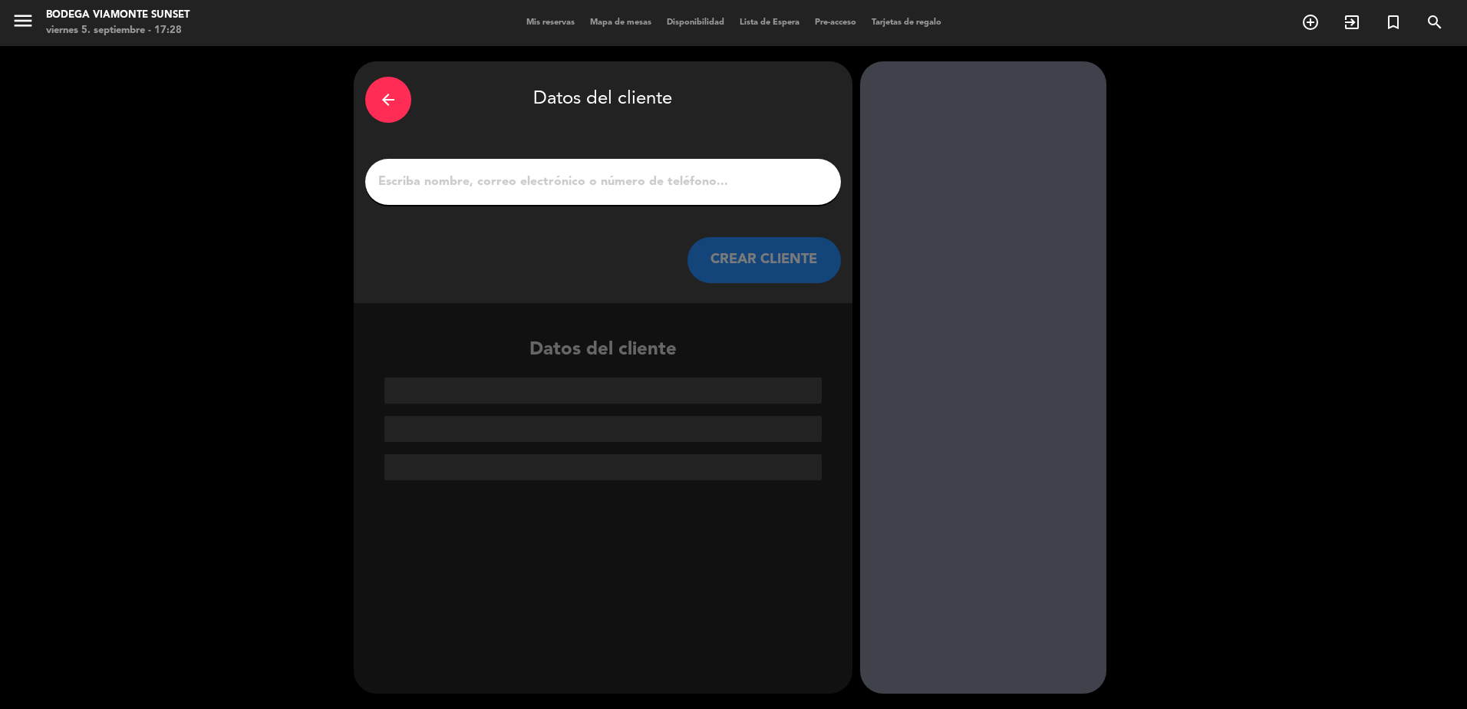
click at [531, 180] on input "1" at bounding box center [603, 181] width 453 height 21
paste input "[PERSON_NAME]"
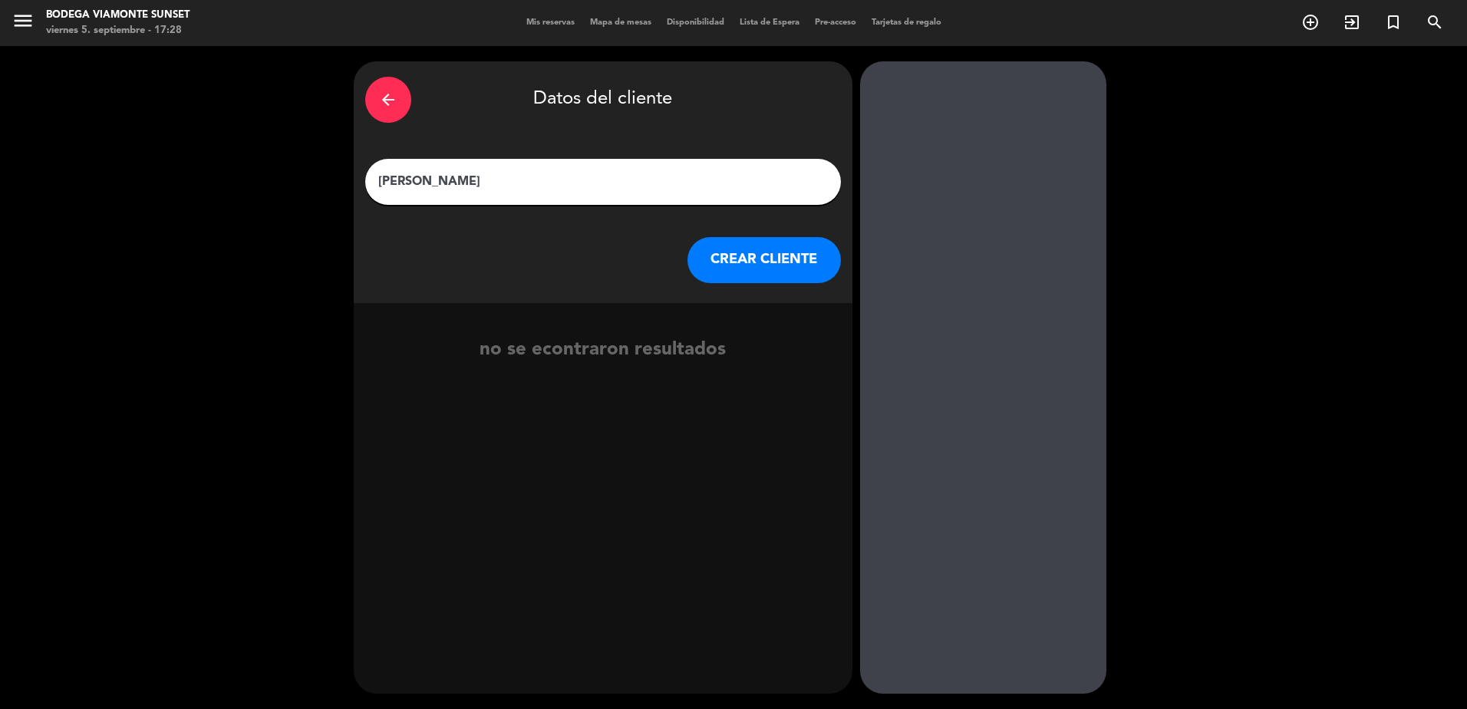
type input "[PERSON_NAME]"
click at [723, 256] on button "CREAR CLIENTE" at bounding box center [763, 260] width 153 height 46
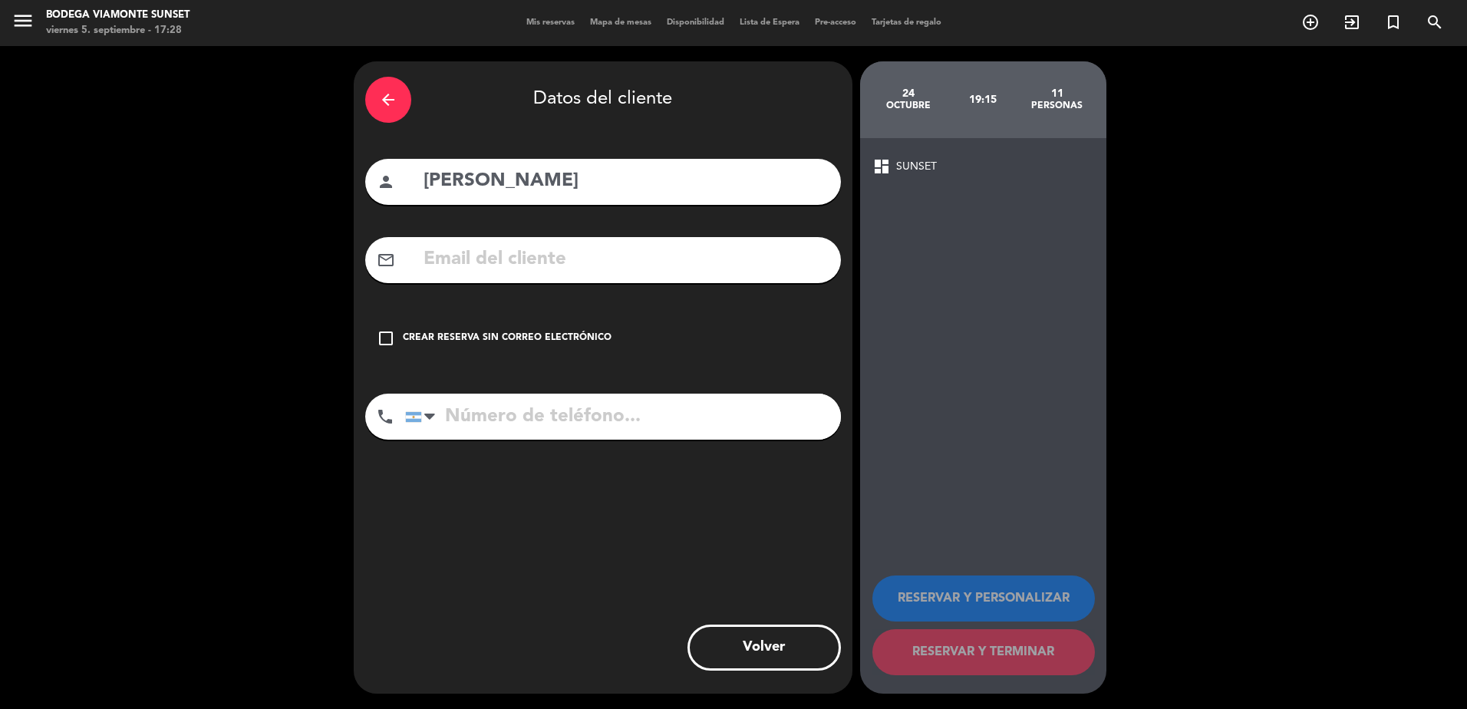
click at [458, 331] on div "Crear reserva sin correo electrónico" at bounding box center [507, 338] width 209 height 15
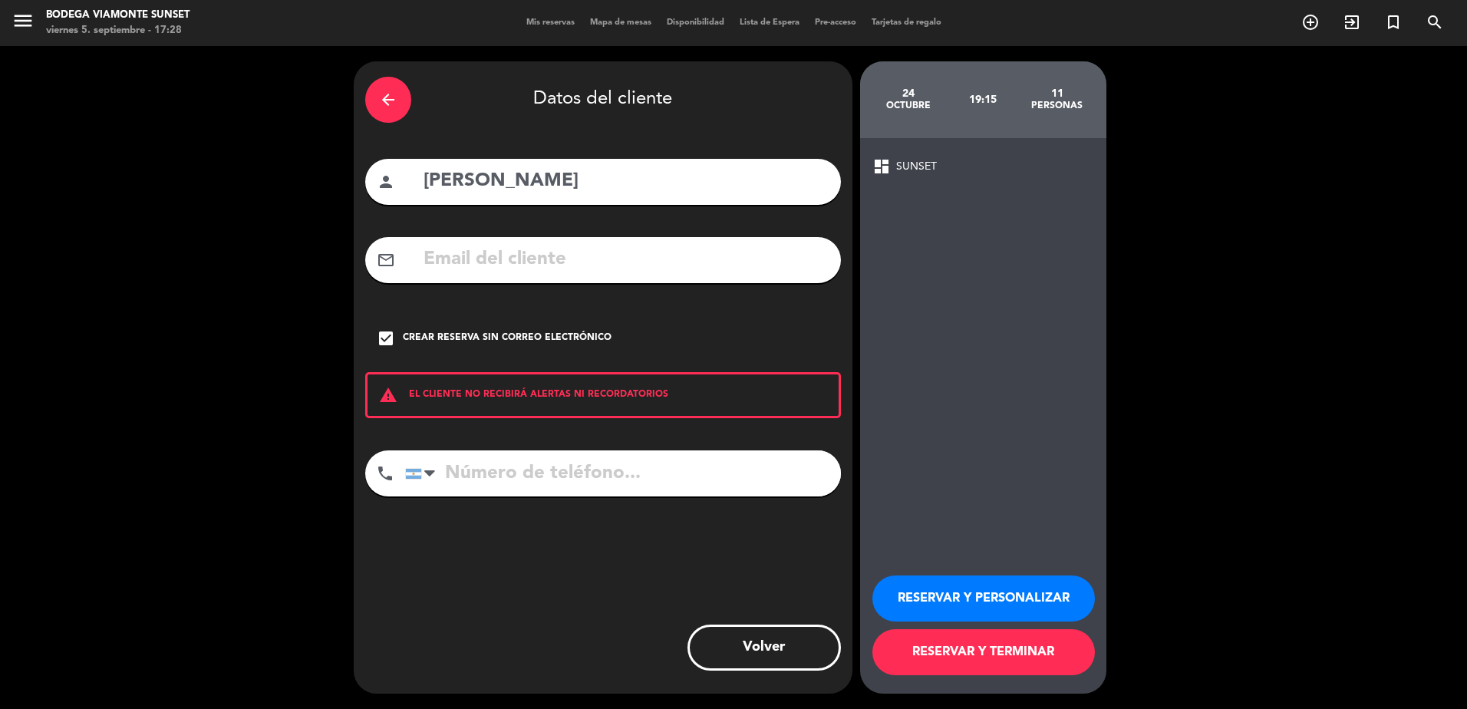
click at [1029, 603] on button "RESERVAR Y PERSONALIZAR" at bounding box center [983, 598] width 222 height 46
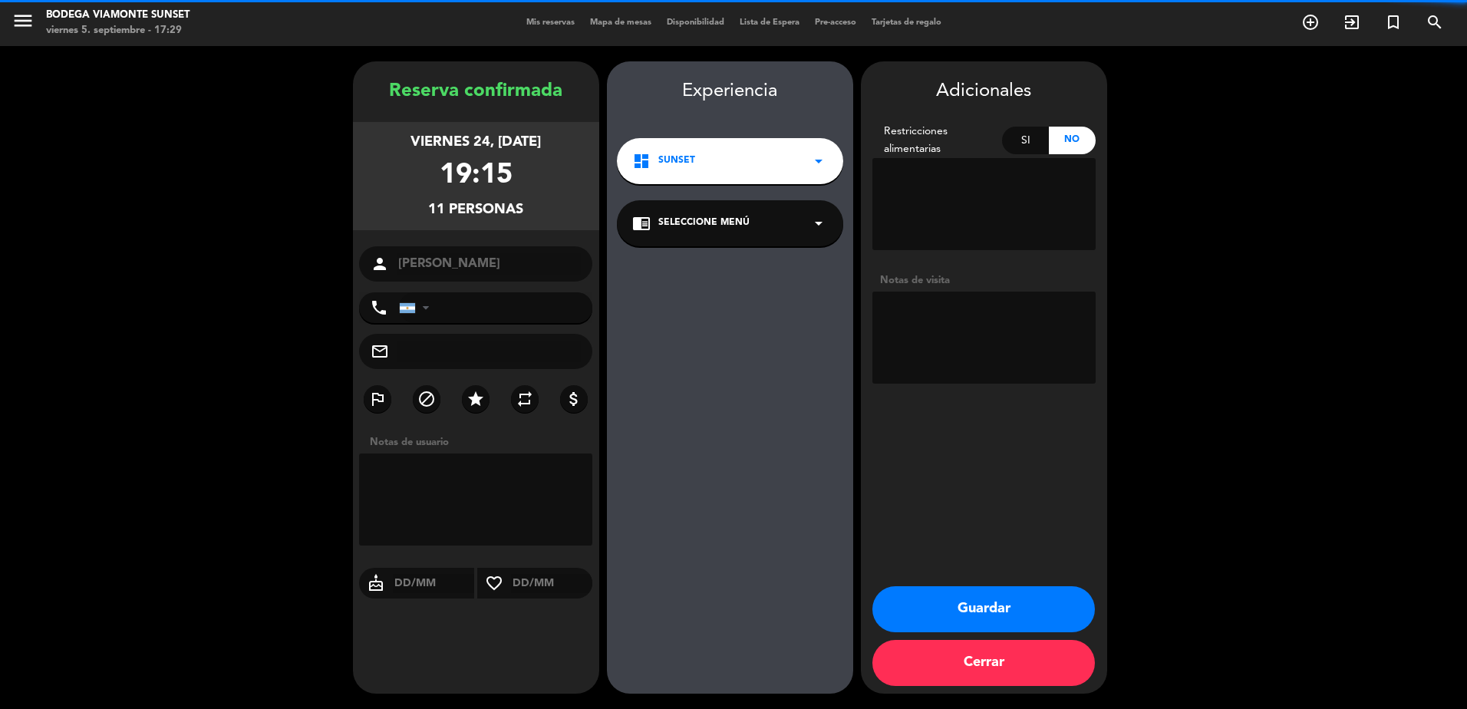
click at [766, 205] on div "chrome_reader_mode Seleccione Menú arrow_drop_down" at bounding box center [730, 223] width 226 height 46
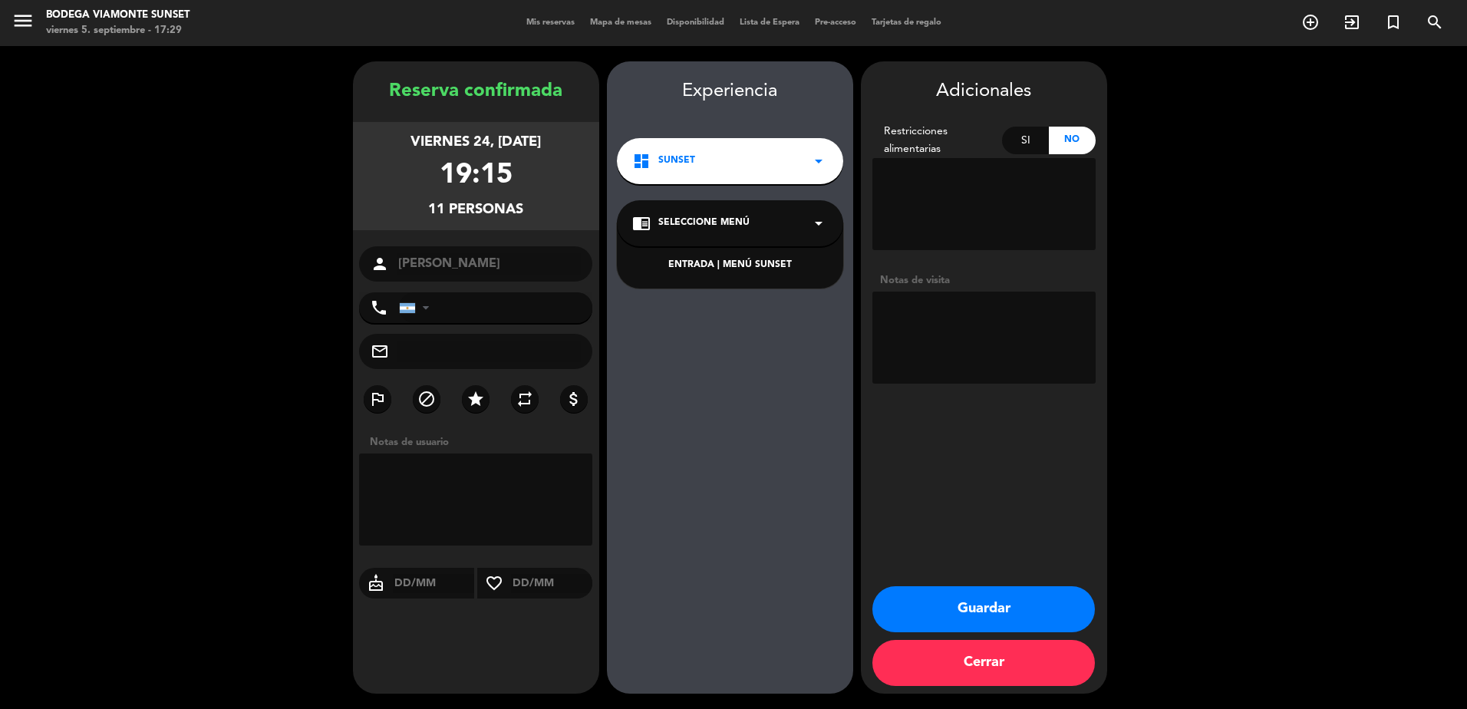
click at [775, 269] on div "ENTRADA | MENÚ SUNSET" at bounding box center [730, 265] width 196 height 15
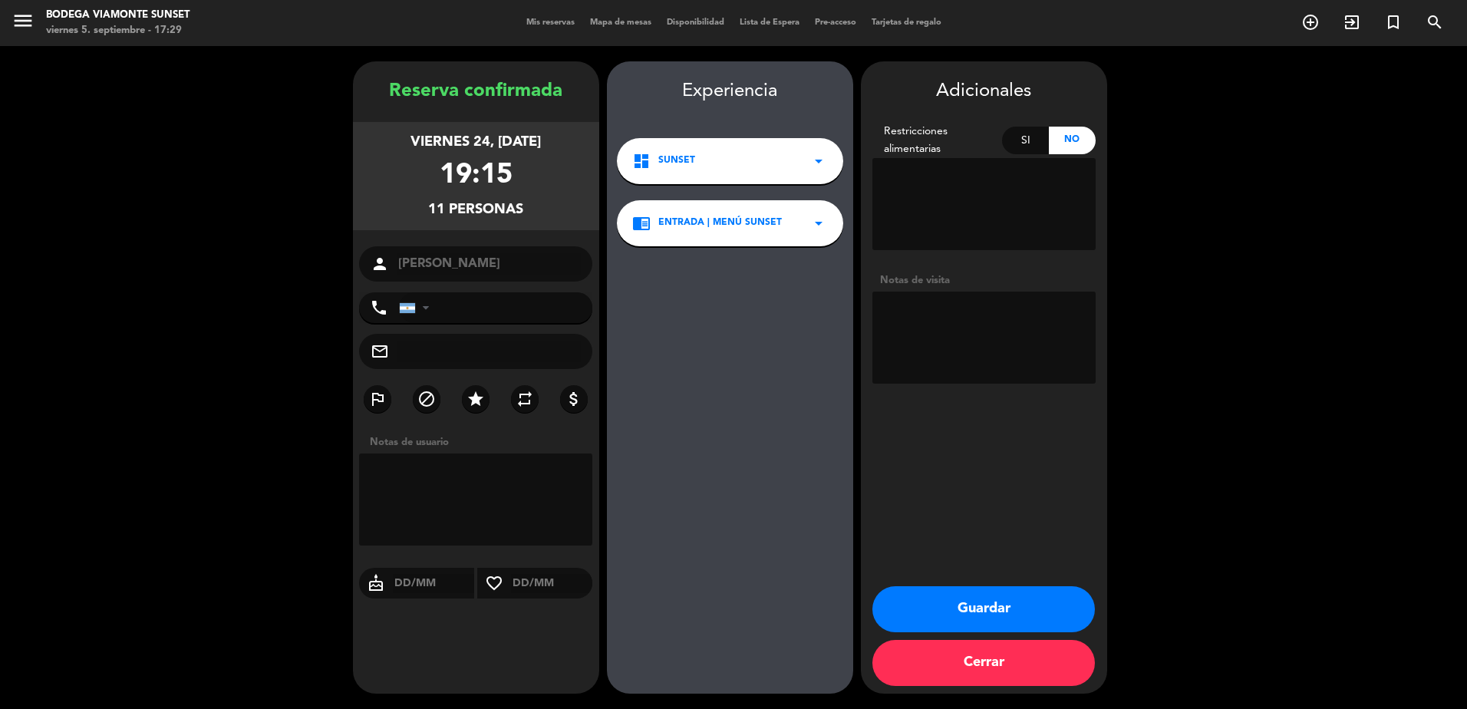
click at [1028, 605] on button "Guardar" at bounding box center [983, 609] width 222 height 46
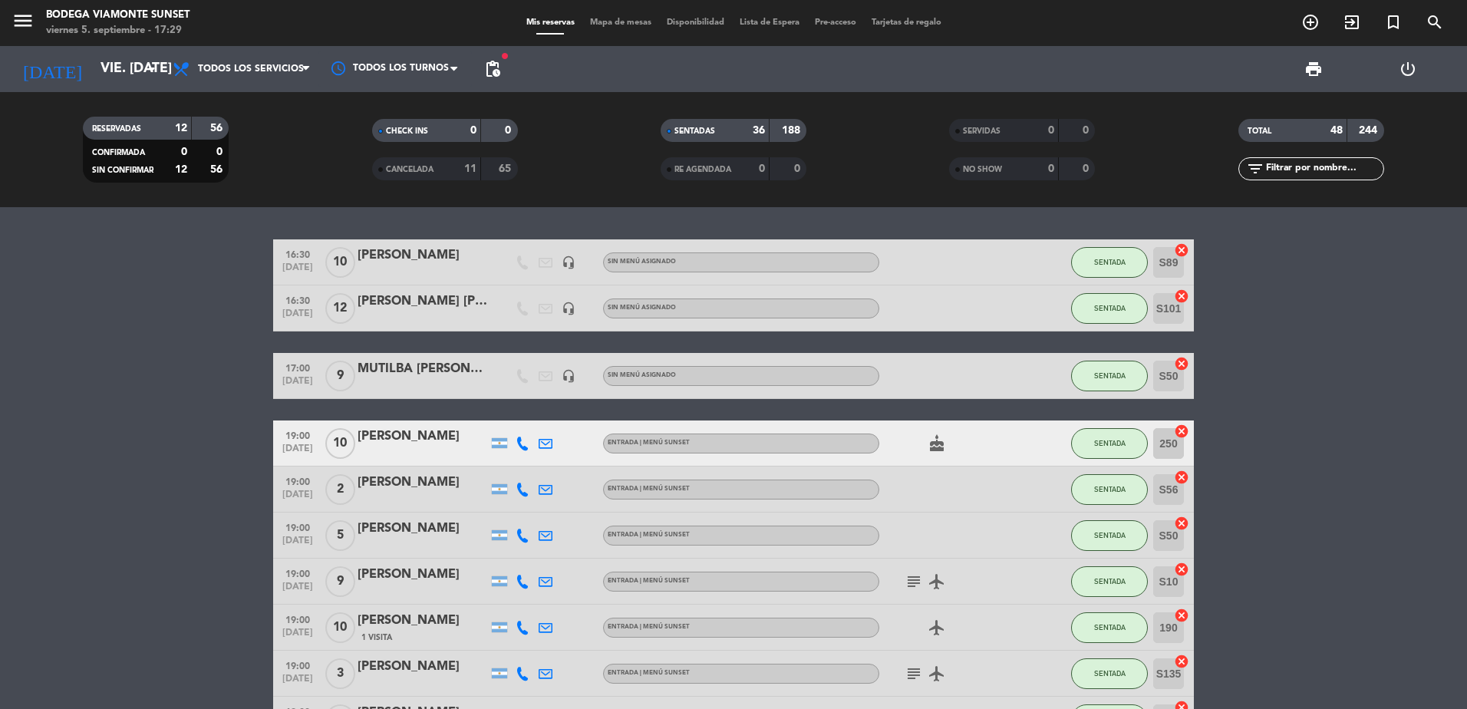
click at [1334, 162] on input "text" at bounding box center [1323, 168] width 119 height 17
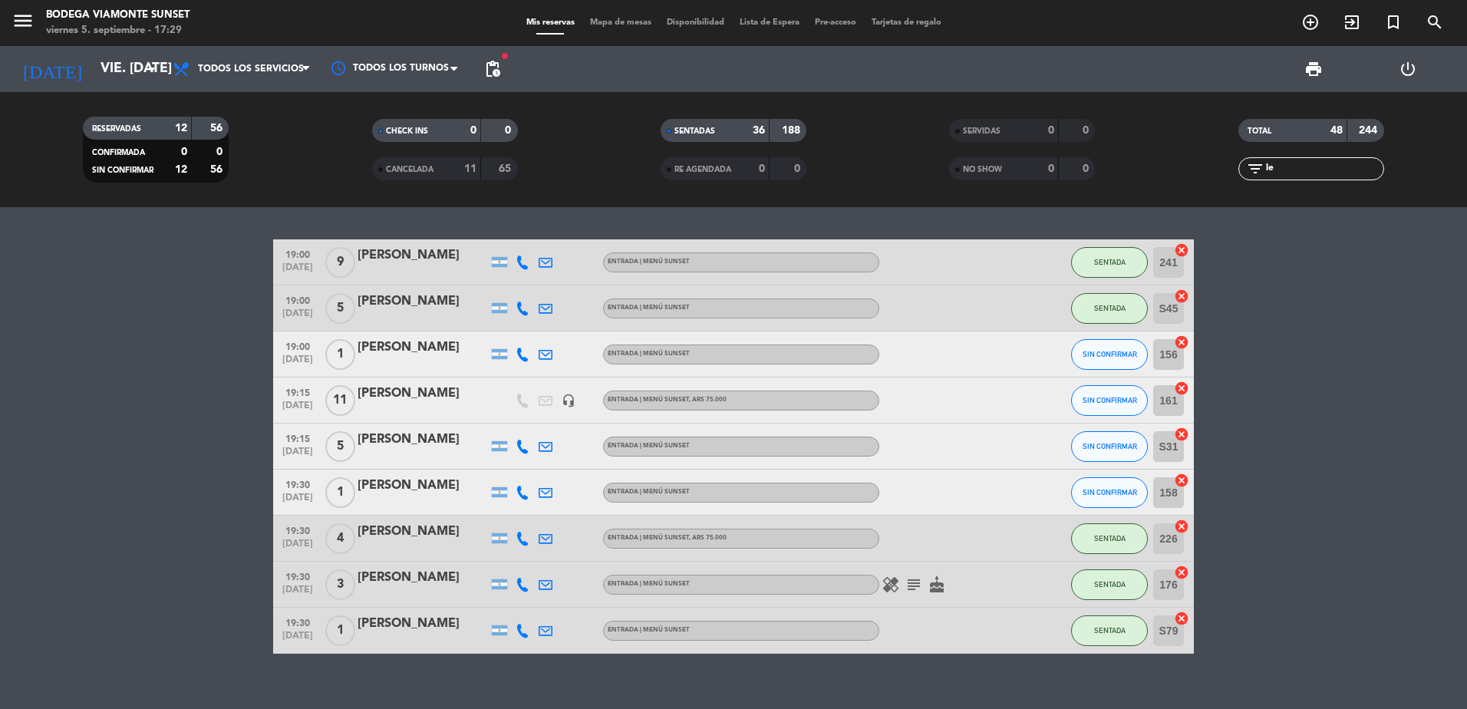
type input "le"
click at [1102, 403] on span "SIN CONFIRMAR" at bounding box center [1110, 400] width 54 height 8
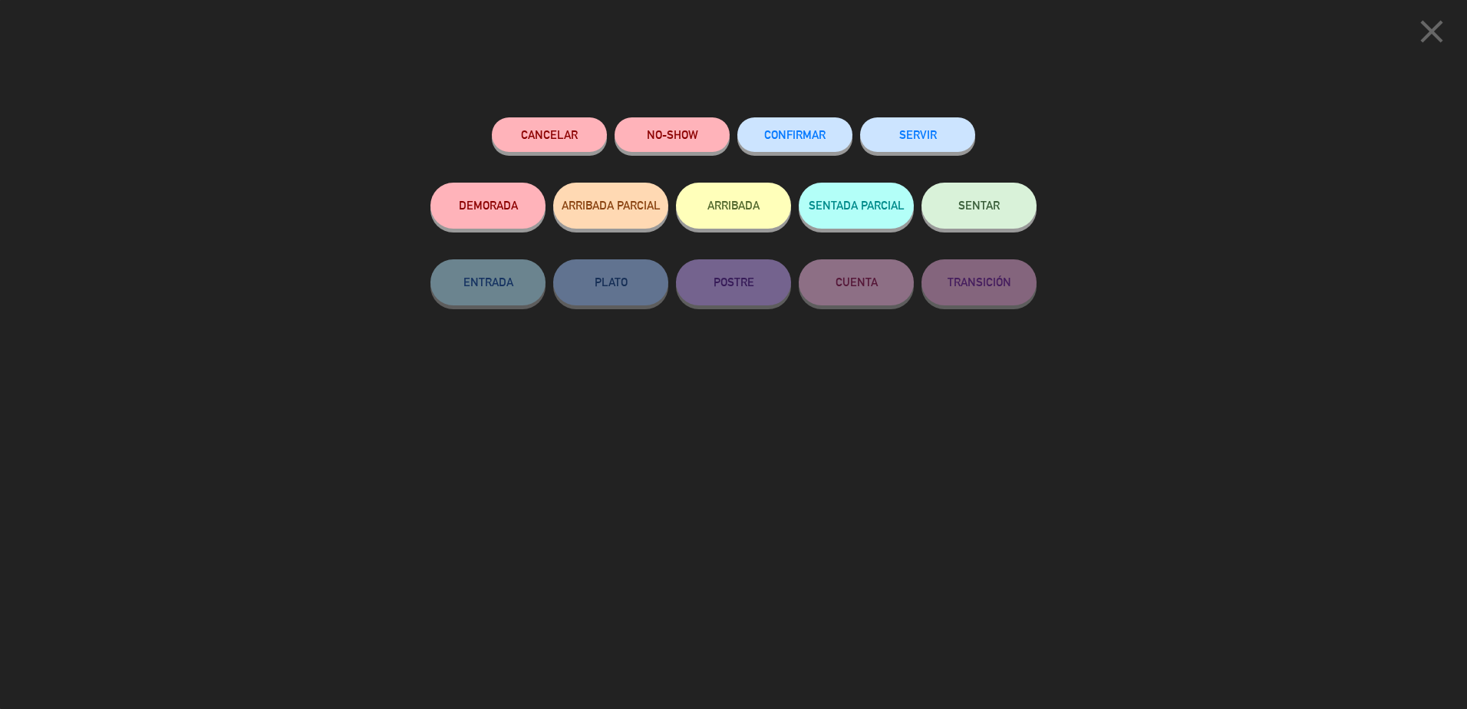
click at [950, 207] on button "SENTAR" at bounding box center [978, 206] width 115 height 46
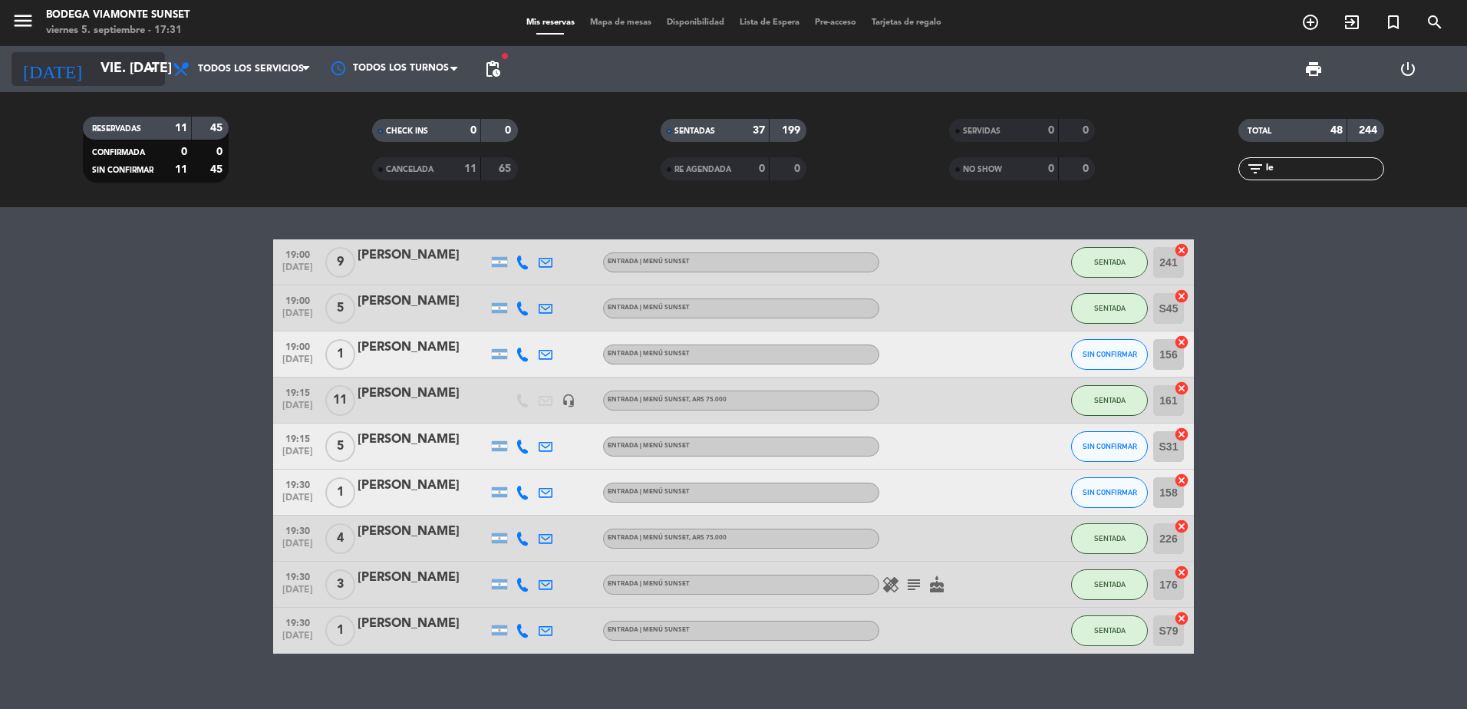
click at [104, 67] on input "vie. [DATE]" at bounding box center [182, 69] width 178 height 31
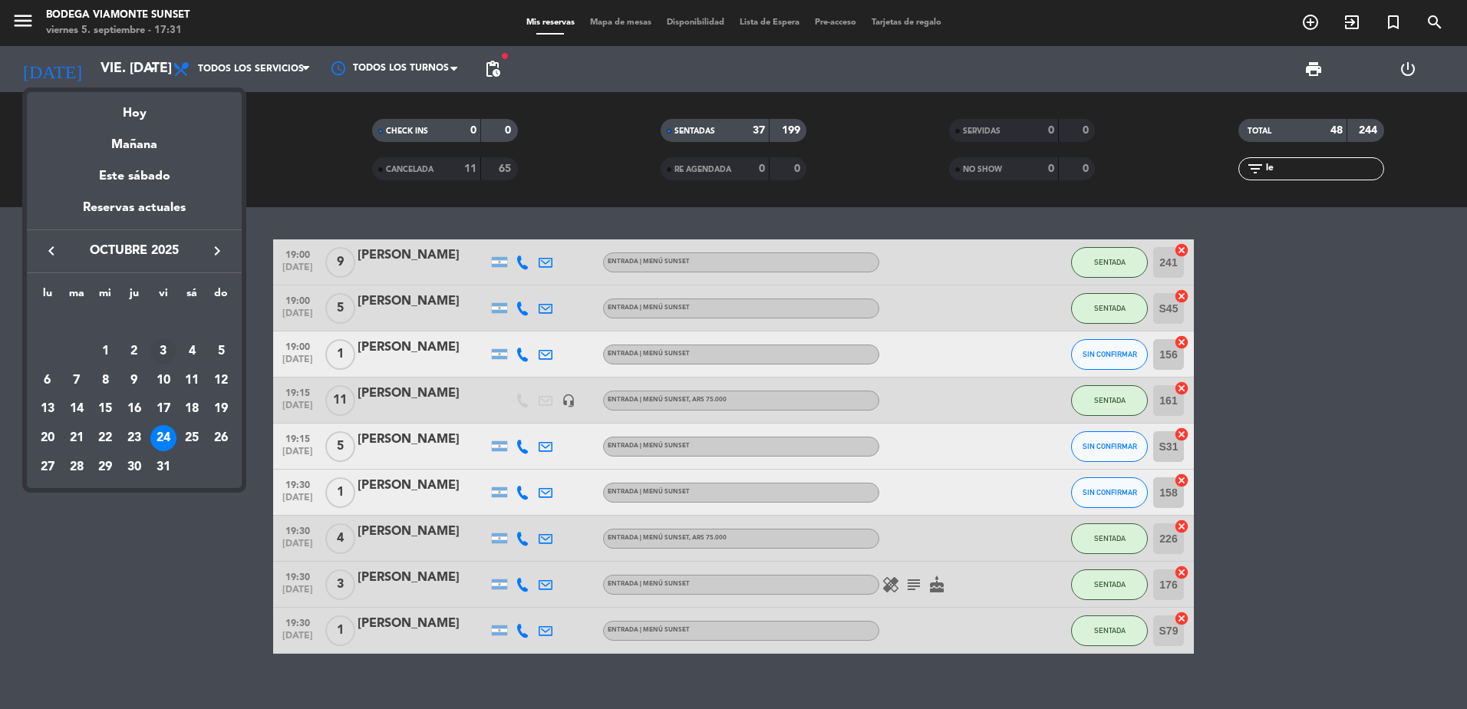
click at [164, 351] on div "3" at bounding box center [163, 351] width 26 height 26
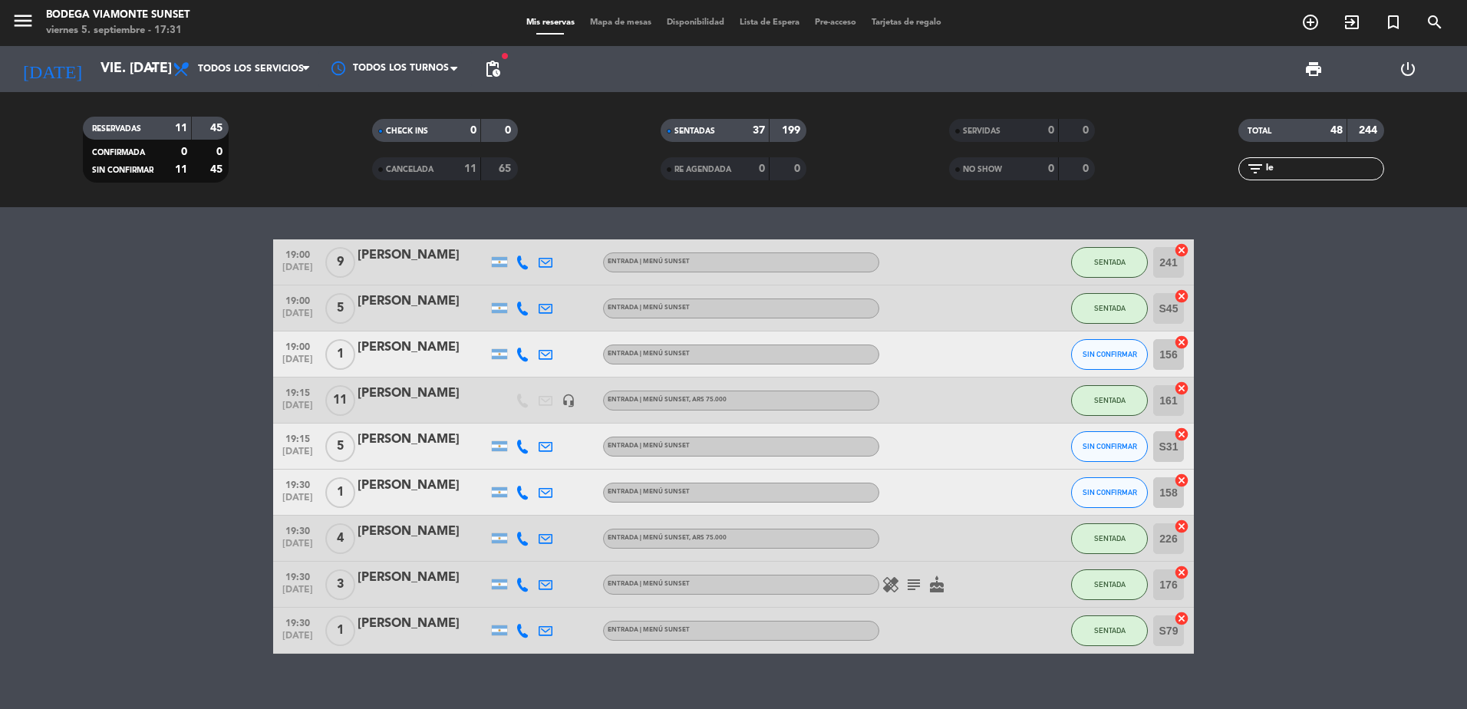
type input "vie. [DATE]"
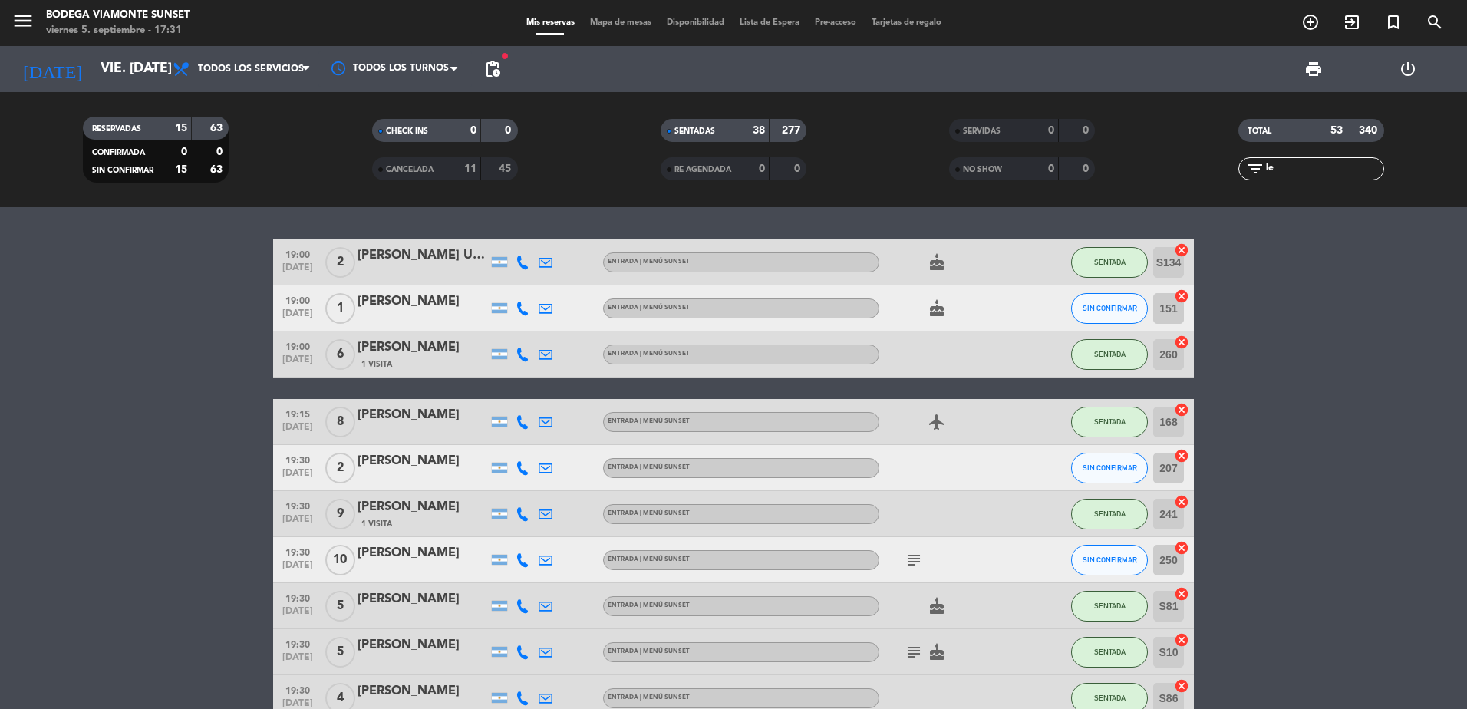
drag, startPoint x: 1295, startPoint y: 158, endPoint x: 1296, endPoint y: 166, distance: 8.5
click at [1296, 159] on div "filter_list le" at bounding box center [1311, 168] width 146 height 23
click at [1296, 166] on input "le" at bounding box center [1323, 168] width 119 height 17
type input "l"
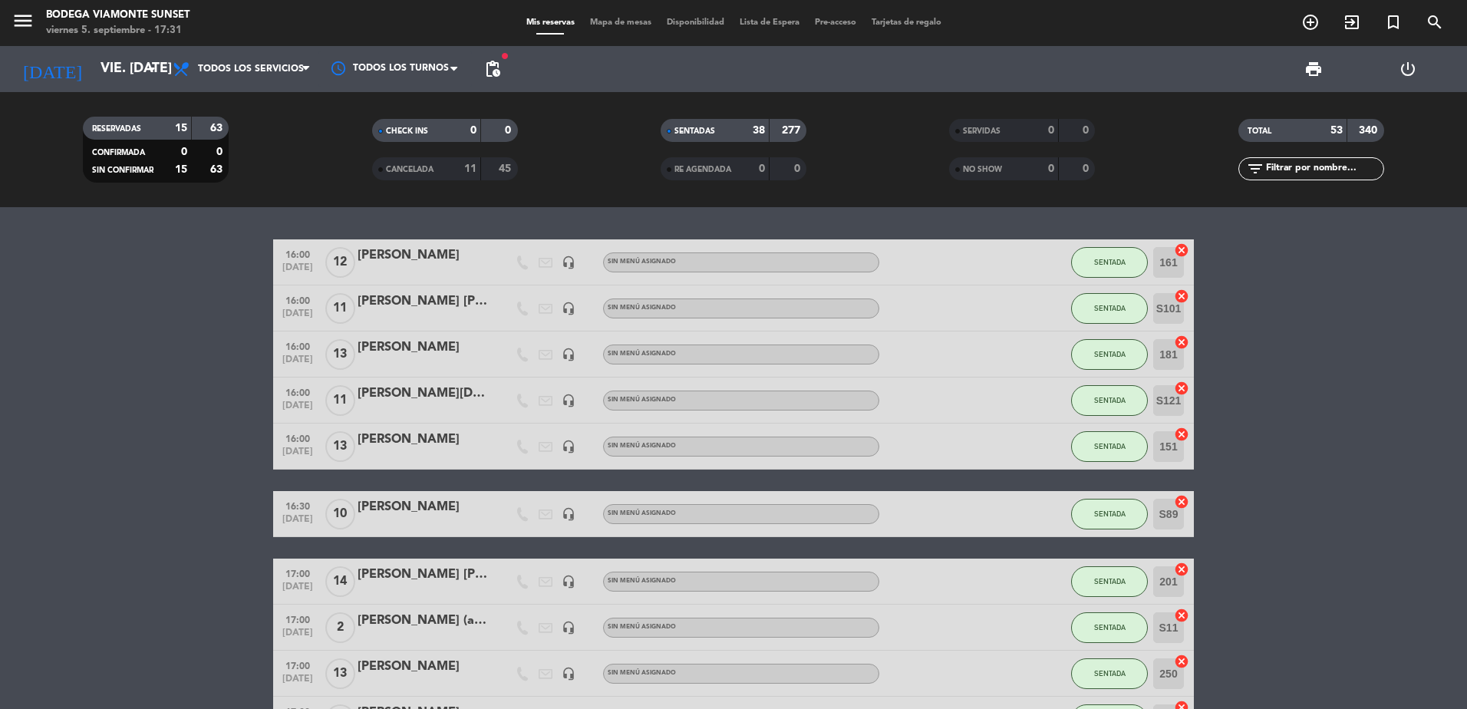
click at [1286, 172] on input "text" at bounding box center [1323, 168] width 119 height 17
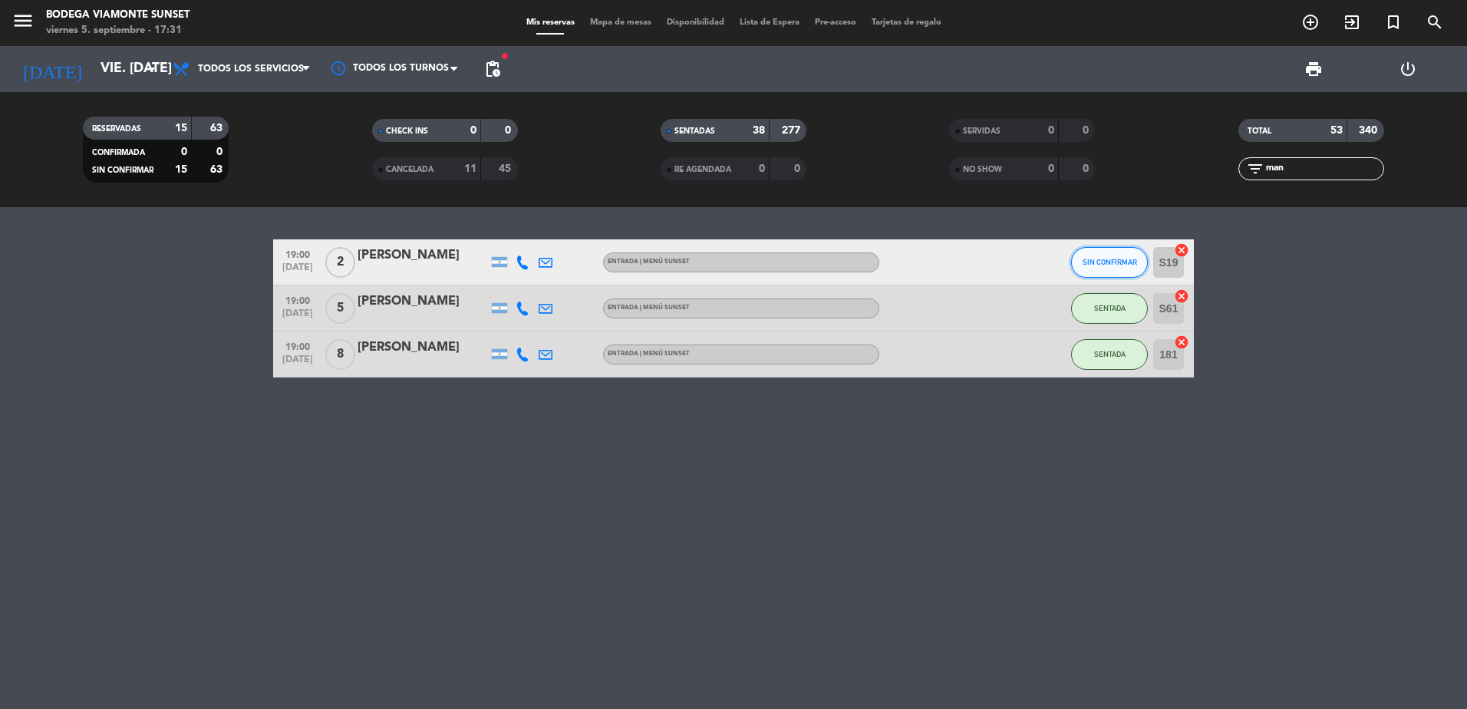
click at [1109, 260] on span "SIN CONFIRMAR" at bounding box center [1110, 262] width 54 height 8
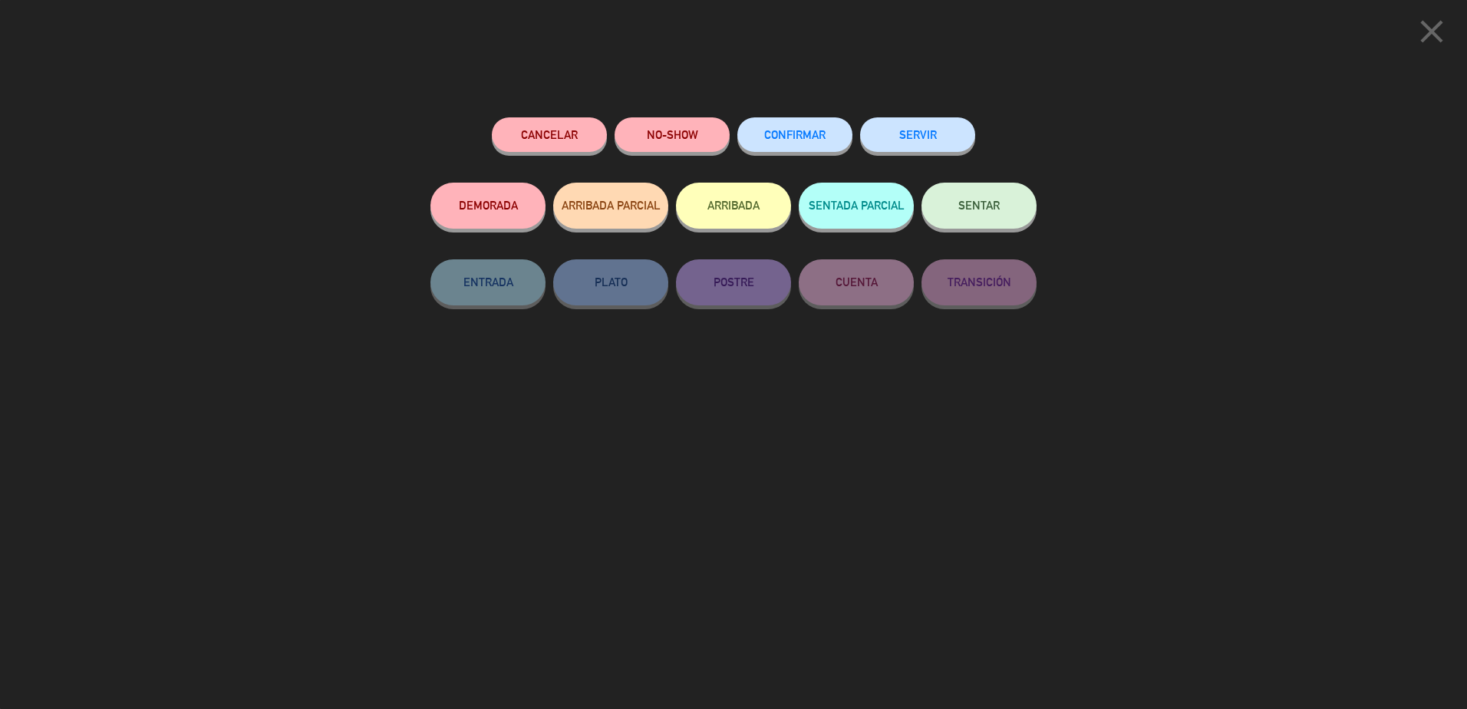
click at [982, 210] on span "SENTAR" at bounding box center [978, 205] width 41 height 13
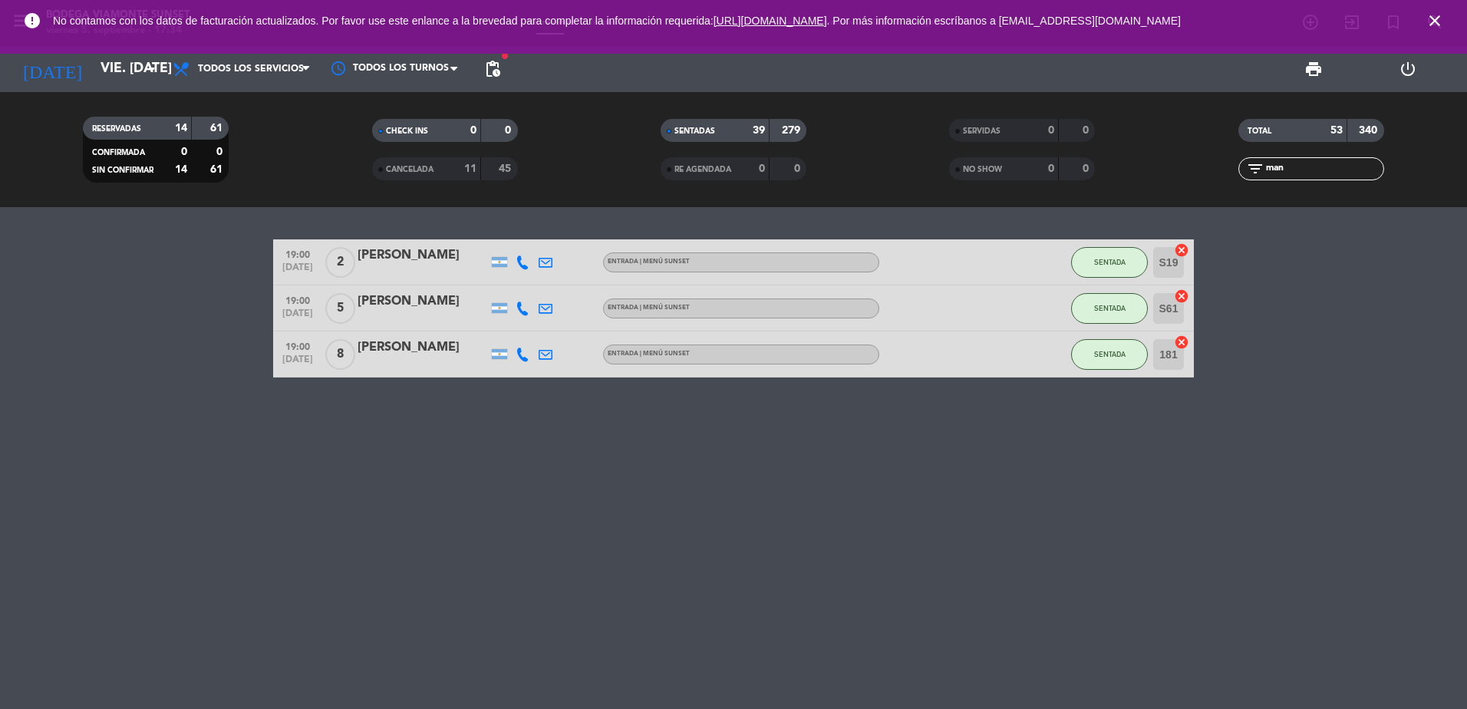
click at [1329, 162] on input "man" at bounding box center [1323, 168] width 119 height 17
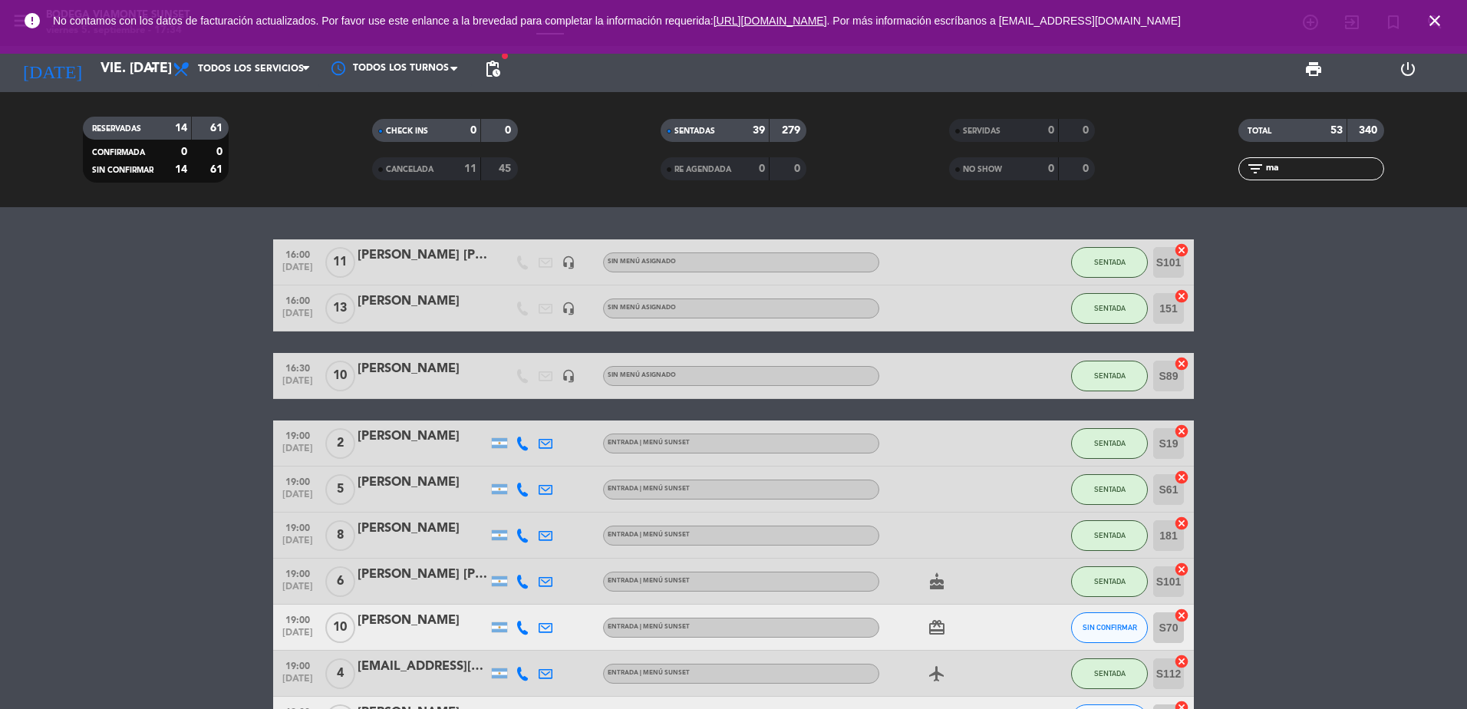
type input "m"
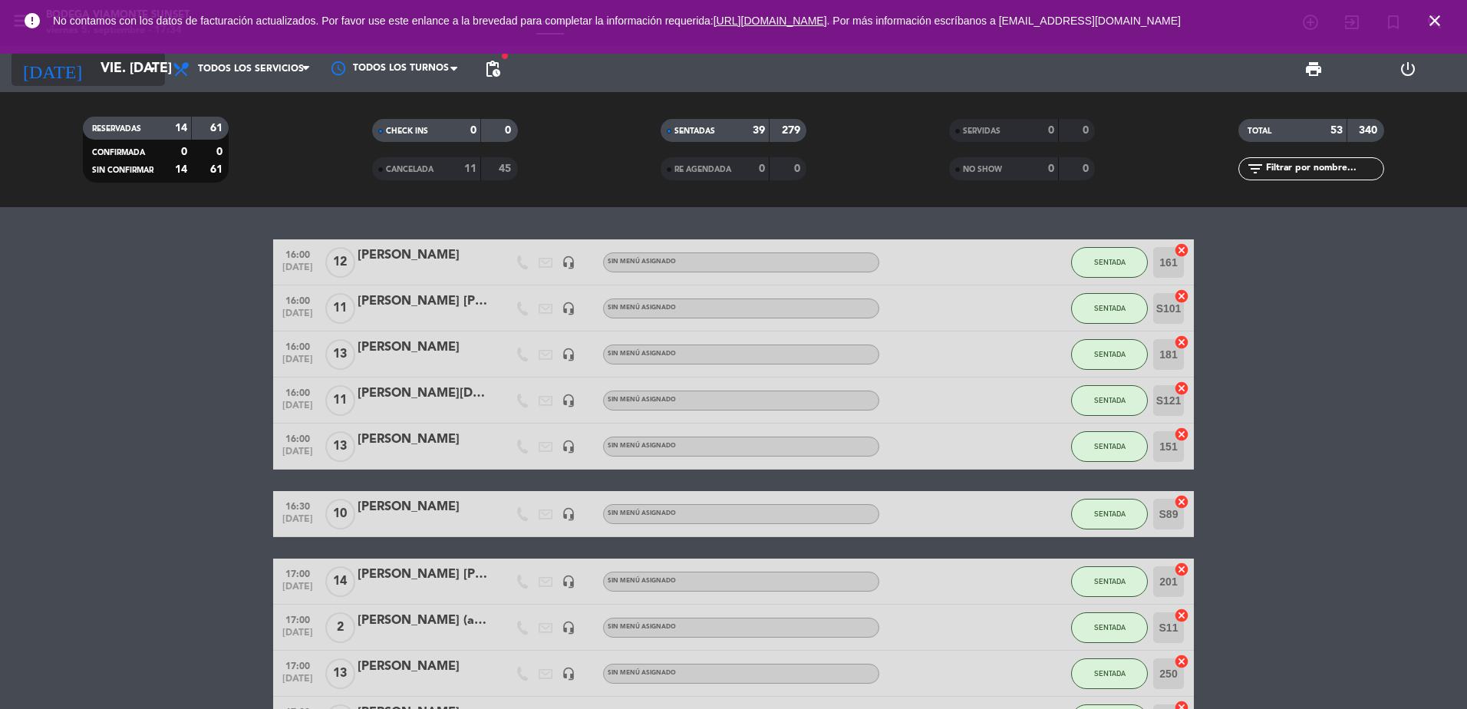
click at [102, 67] on input "vie. [DATE]" at bounding box center [182, 69] width 178 height 31
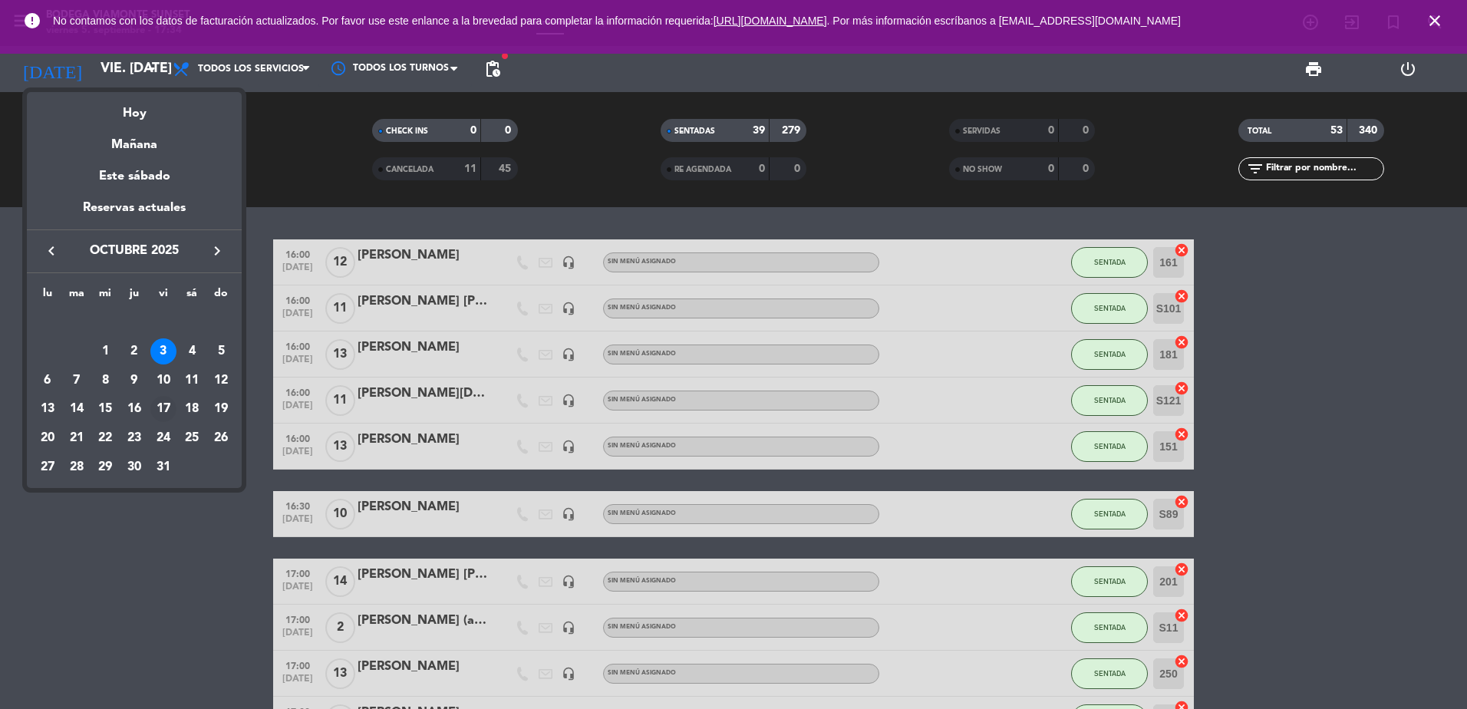
click at [165, 407] on div "17" at bounding box center [163, 409] width 26 height 26
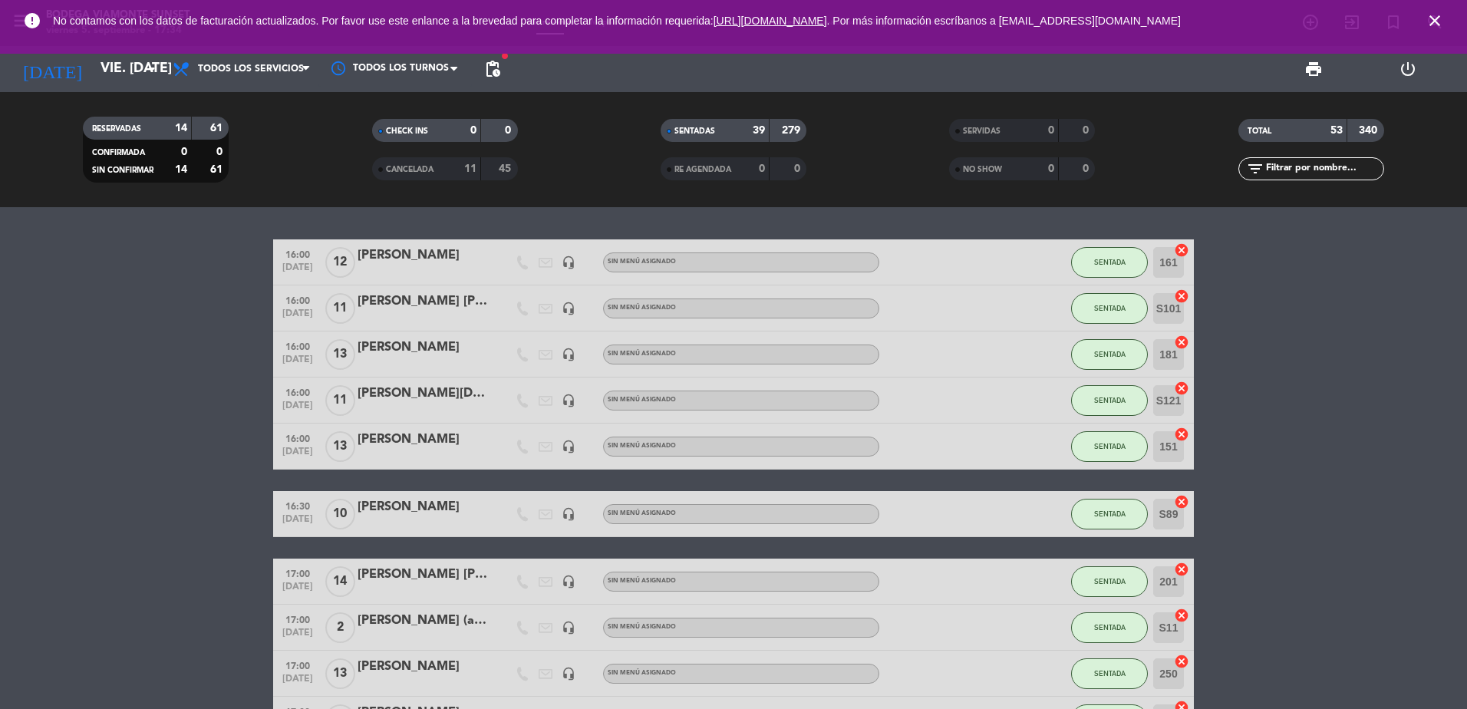
type input "vie. [DATE]"
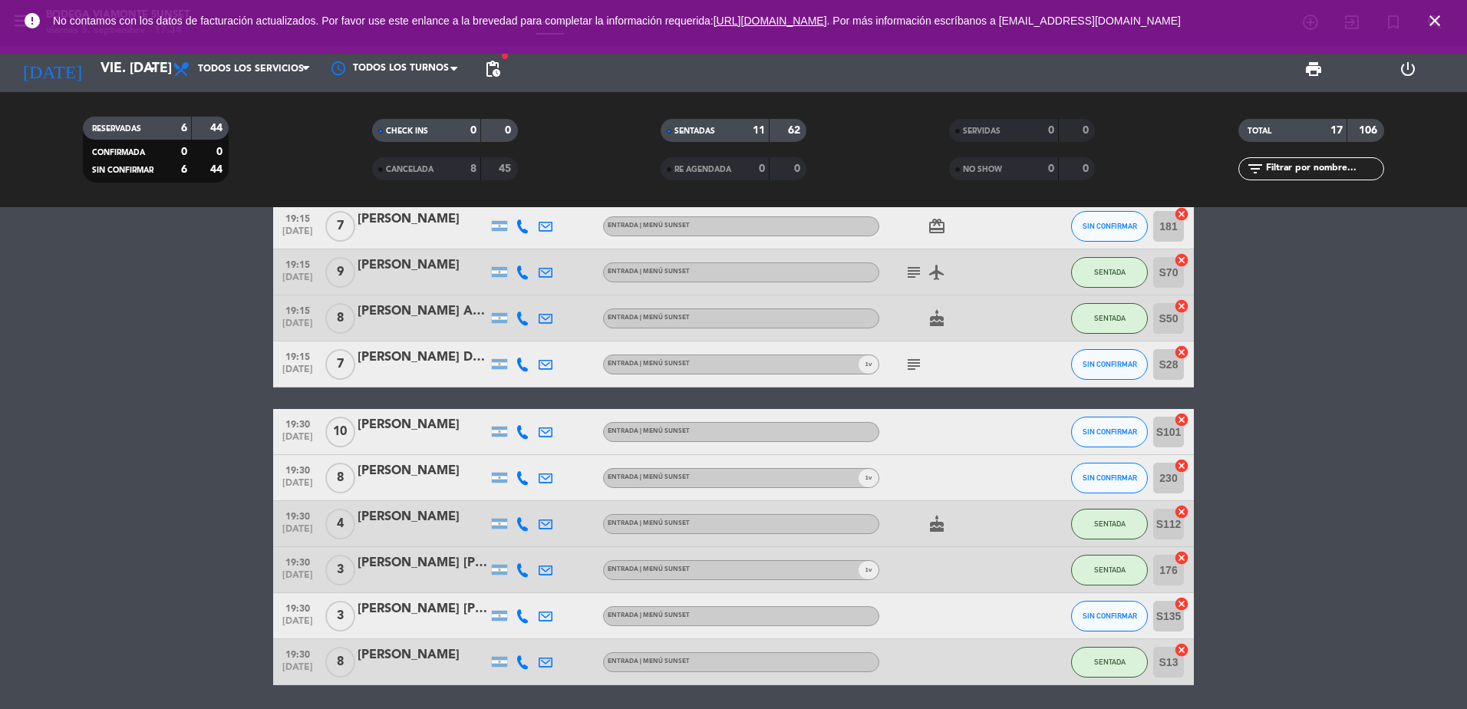
scroll to position [384, 0]
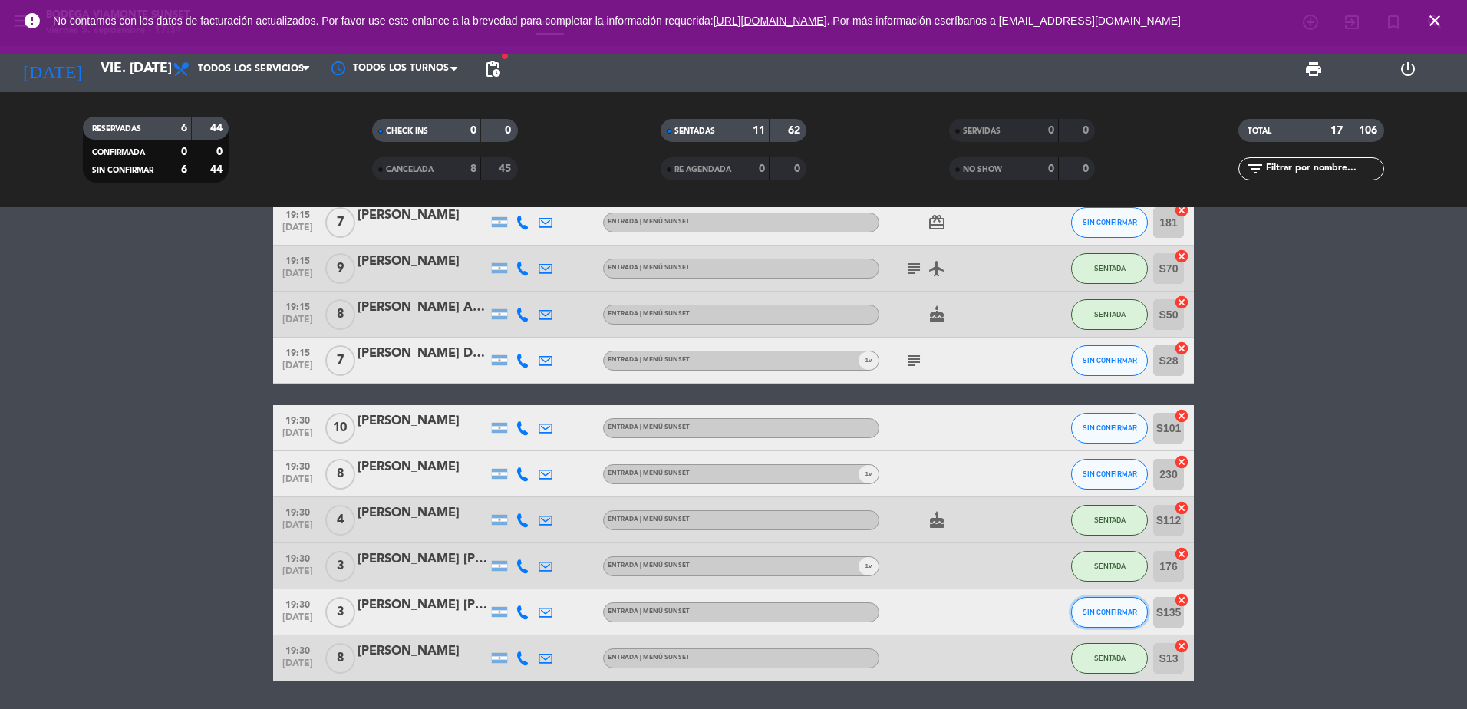
click at [1099, 614] on span "SIN CONFIRMAR" at bounding box center [1110, 612] width 54 height 8
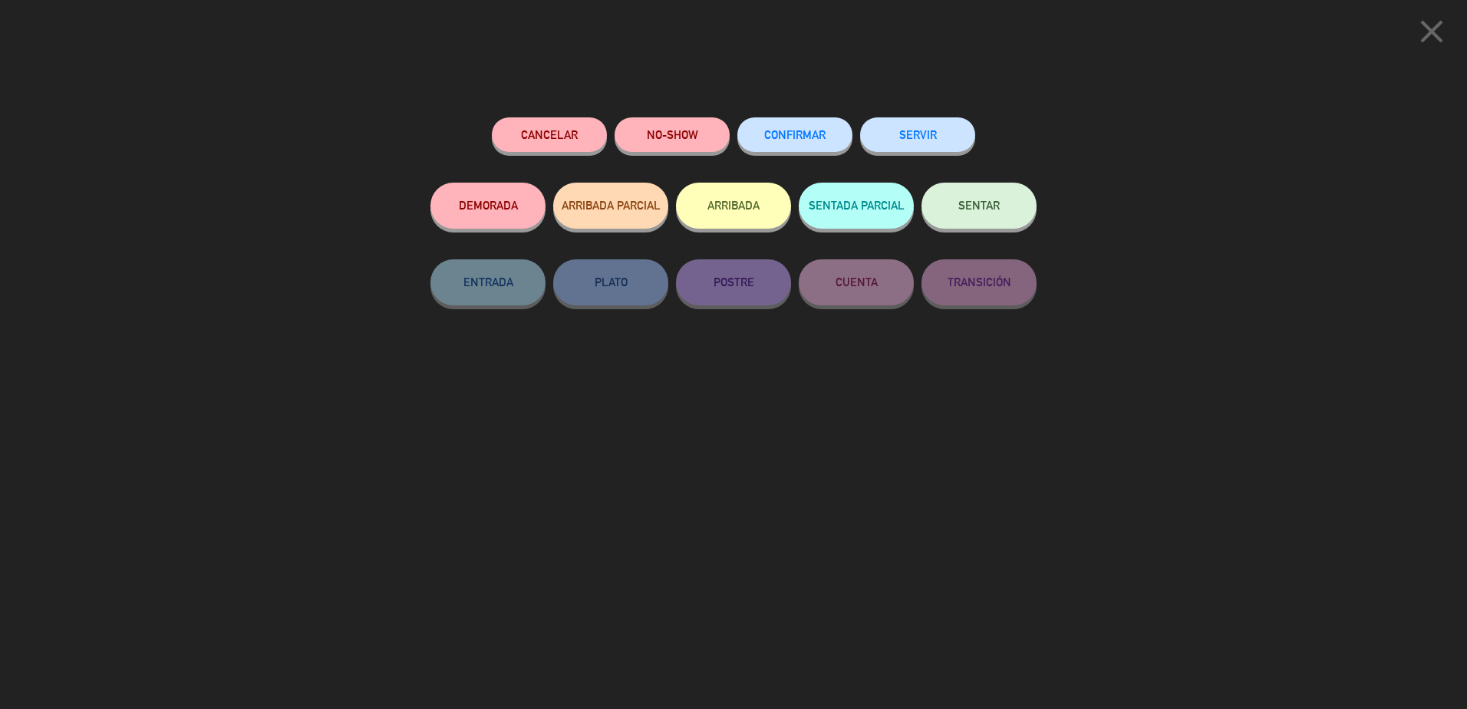
click at [984, 203] on span "SENTAR" at bounding box center [978, 205] width 41 height 13
